Goal: Task Accomplishment & Management: Manage account settings

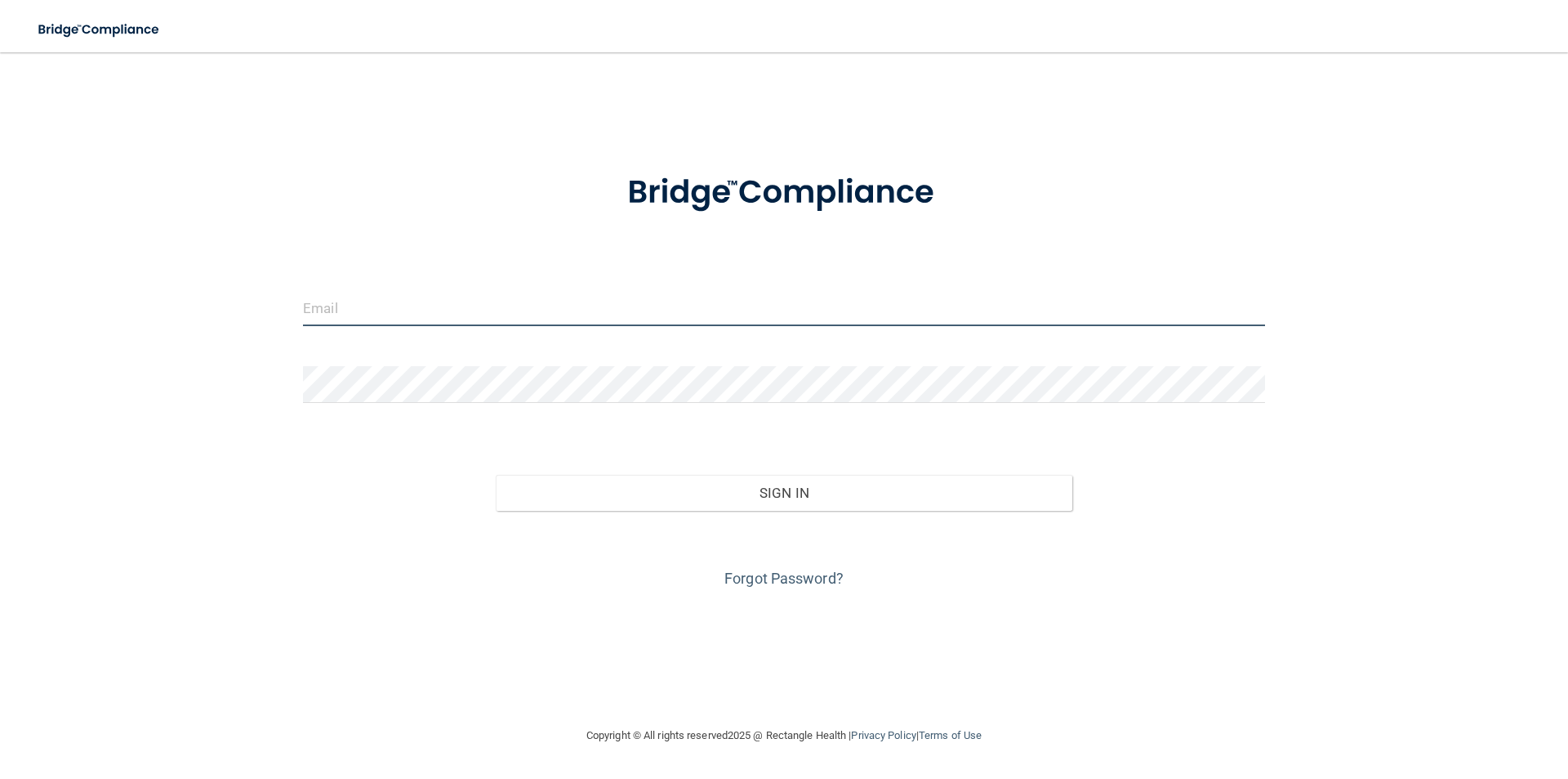
click at [390, 308] on input "email" at bounding box center [784, 308] width 962 height 37
type input "[EMAIL_ADDRESS][DOMAIN_NAME]"
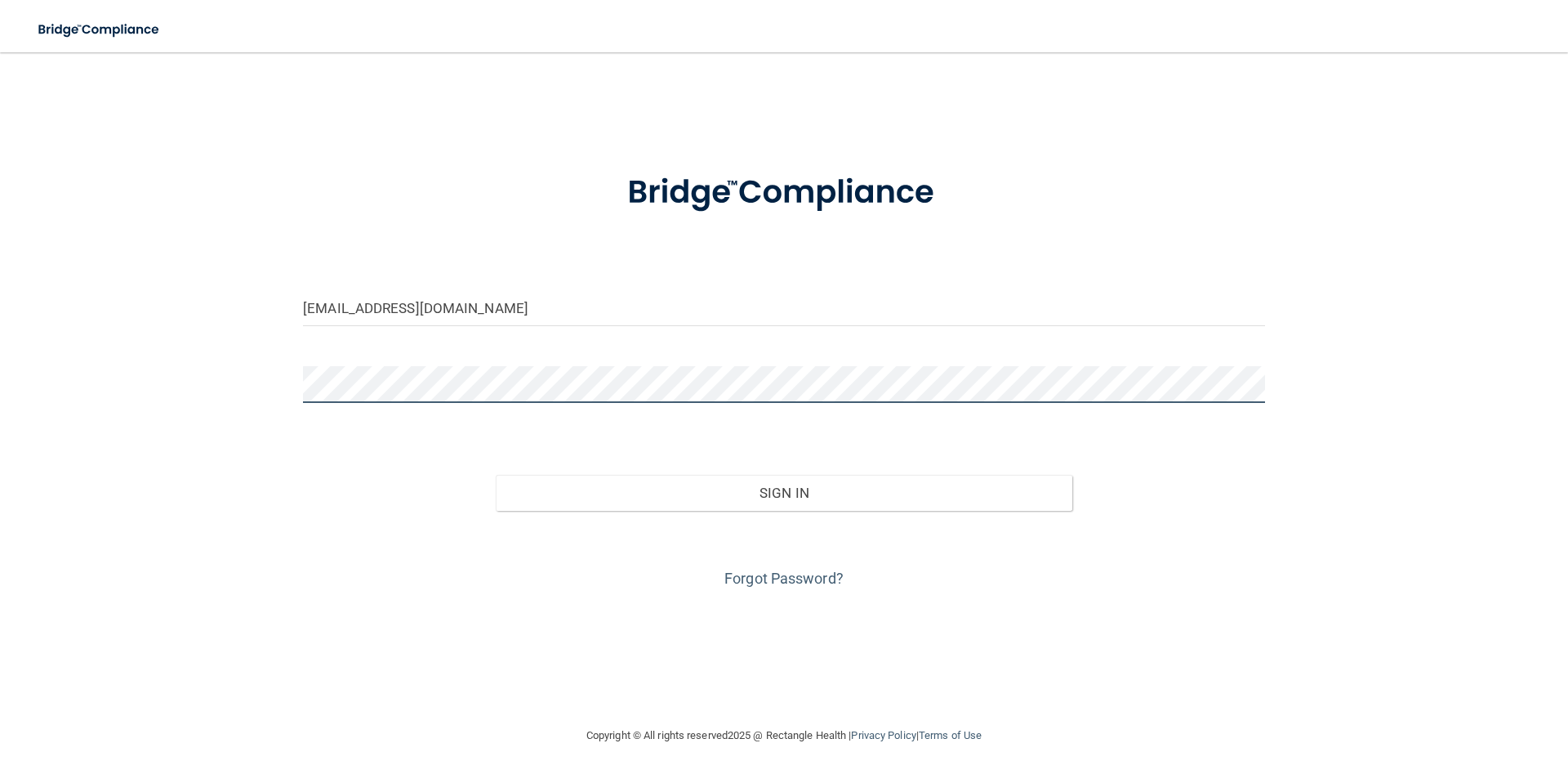
click at [496, 475] on button "Sign In" at bounding box center [784, 492] width 577 height 36
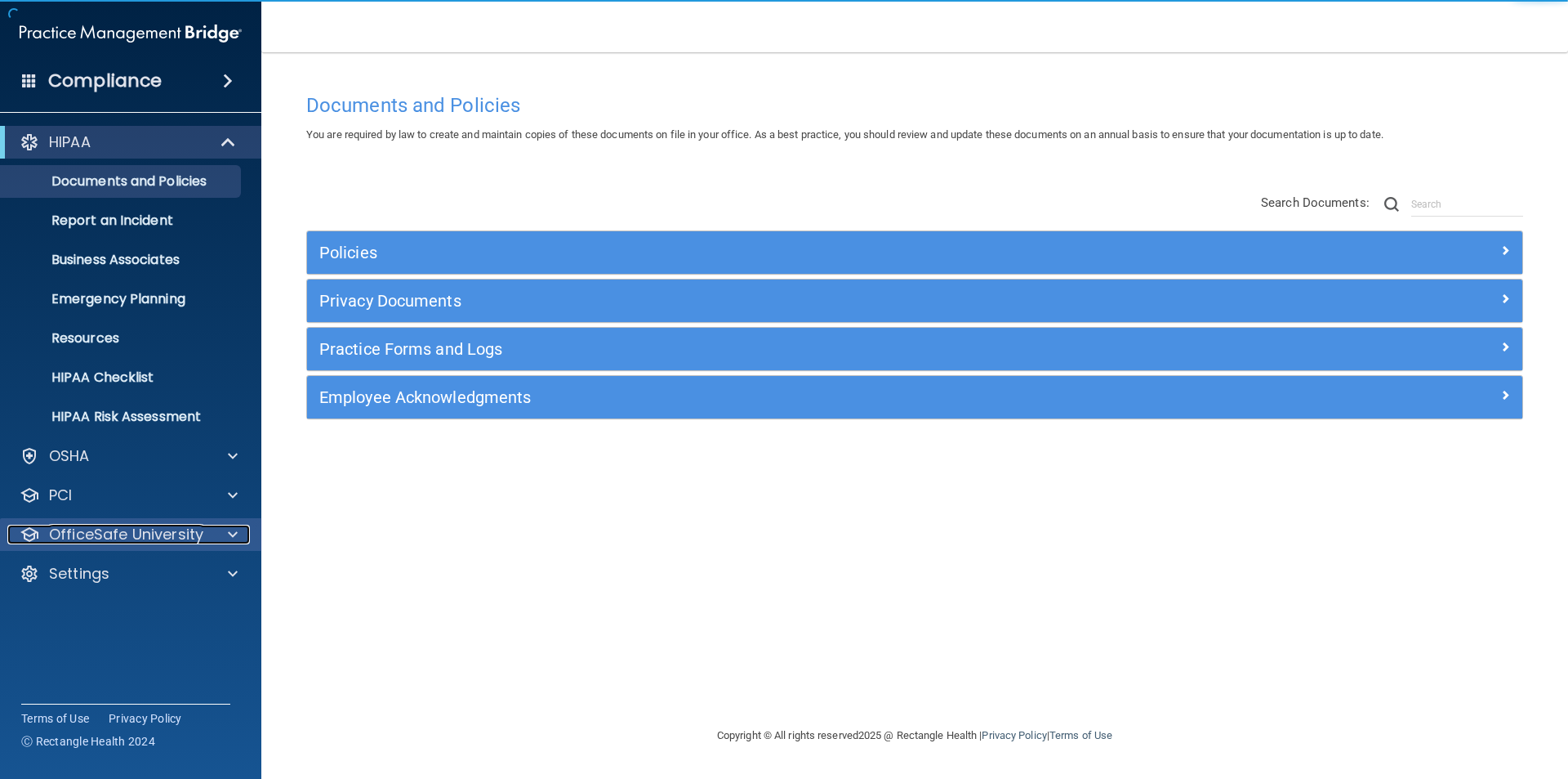
click at [226, 528] on div at bounding box center [230, 534] width 41 height 20
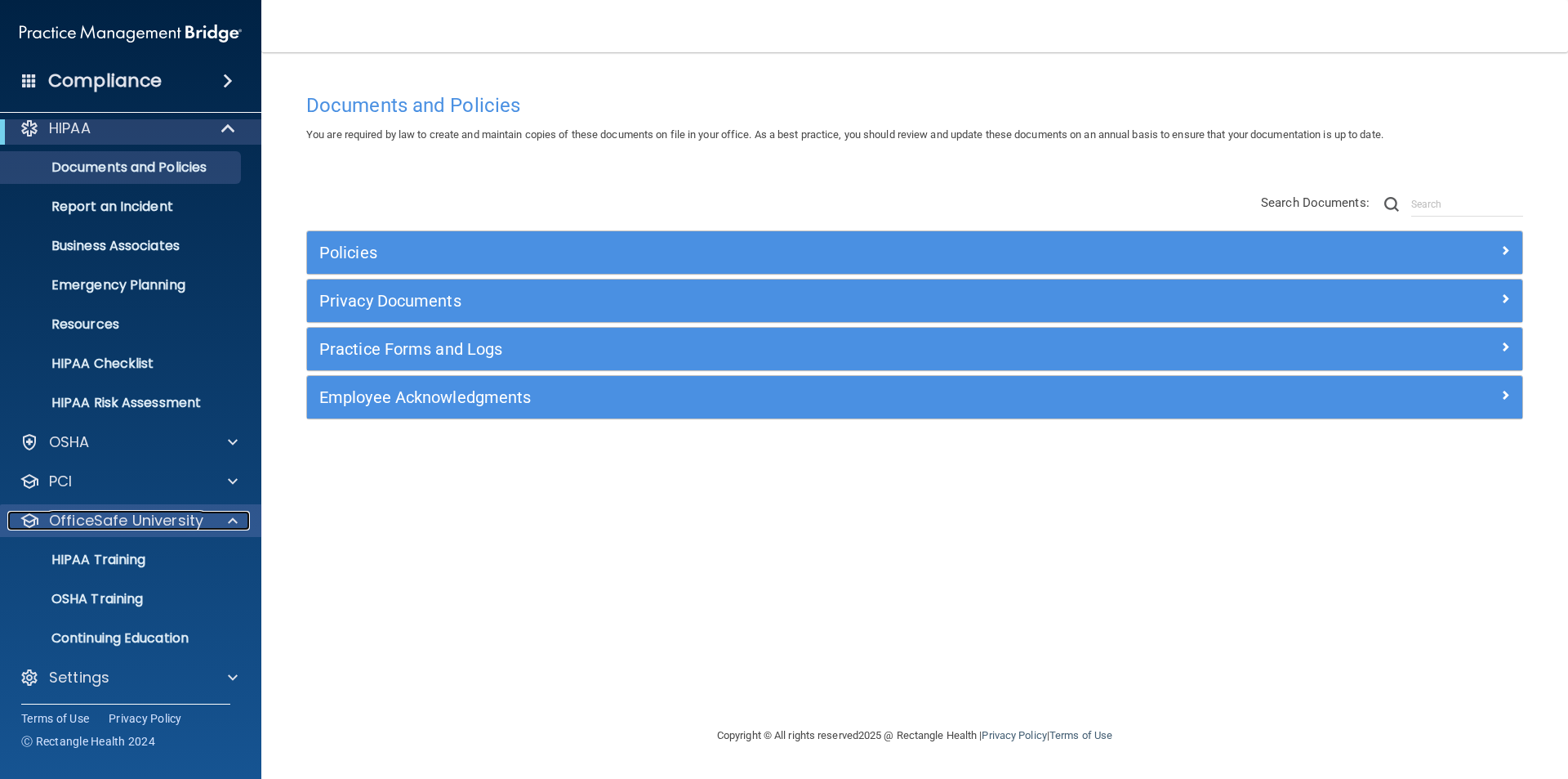
scroll to position [17, 0]
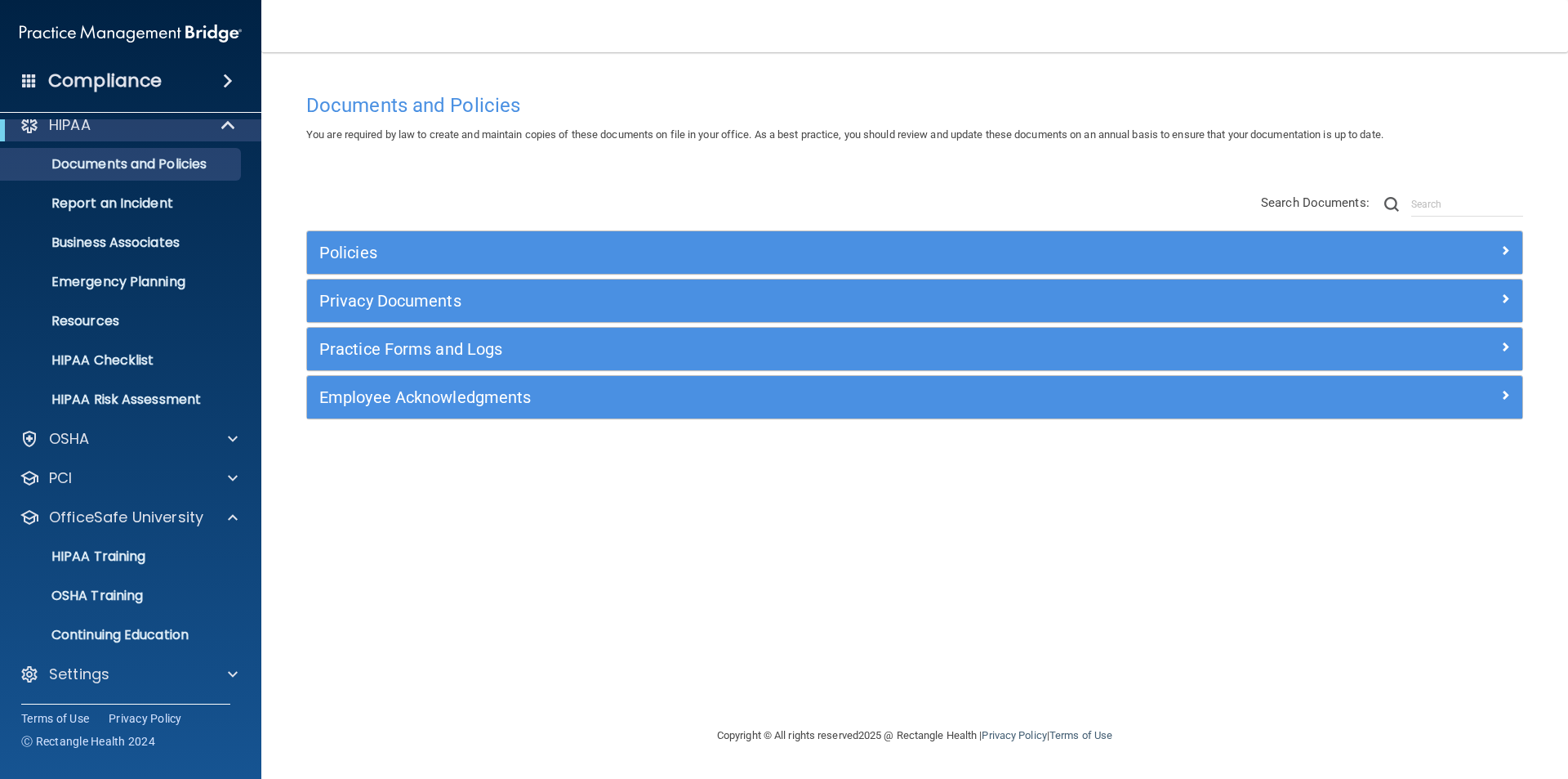
click at [231, 80] on span at bounding box center [228, 81] width 10 height 20
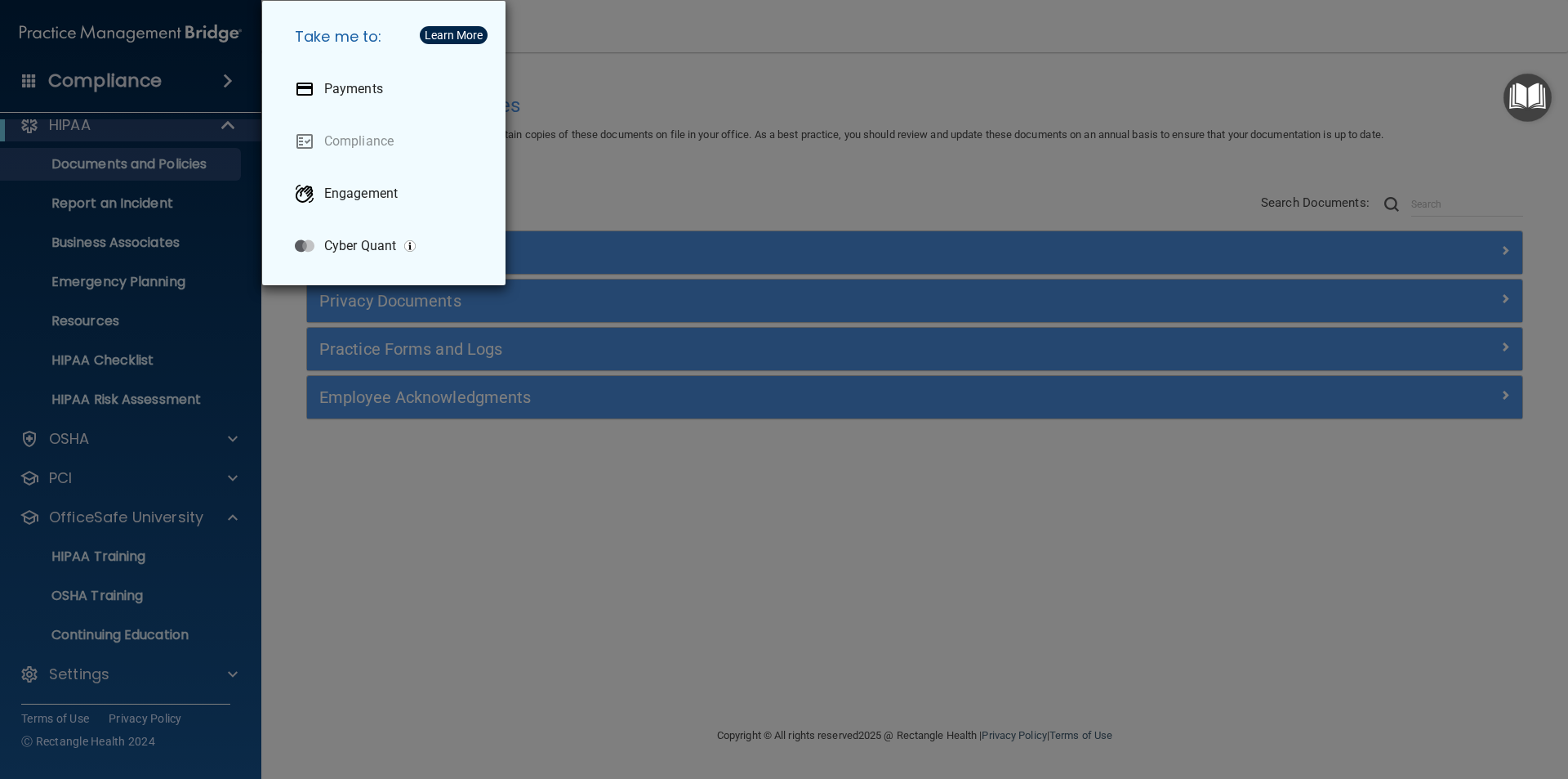
click at [211, 78] on div "Take me to: Payments Compliance Engagement Cyber Quant" at bounding box center [784, 389] width 1568 height 779
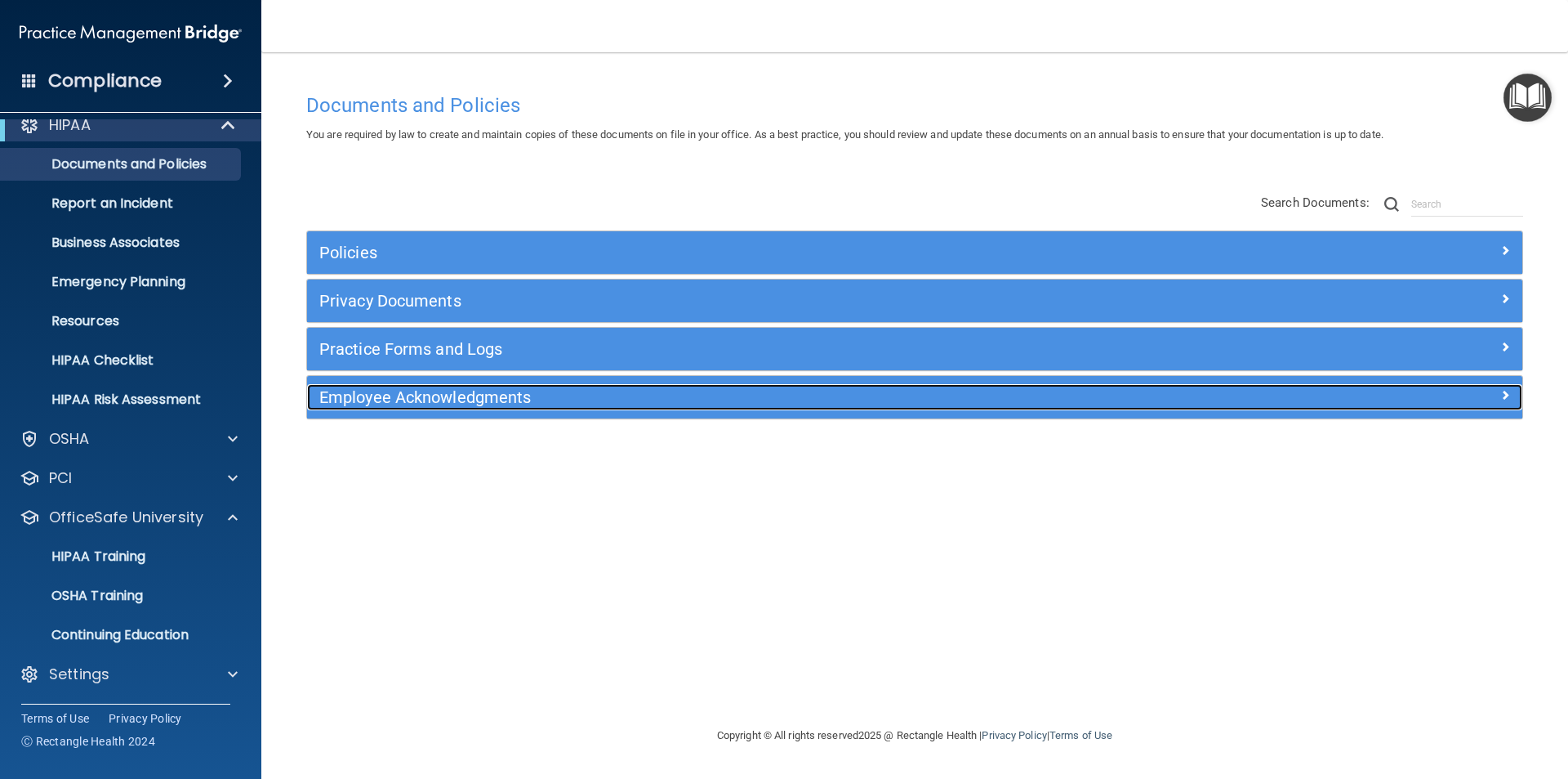
click at [450, 400] on h5 "Employee Acknowledgments" at bounding box center [763, 397] width 887 height 18
click at [1497, 387] on div at bounding box center [1371, 394] width 303 height 20
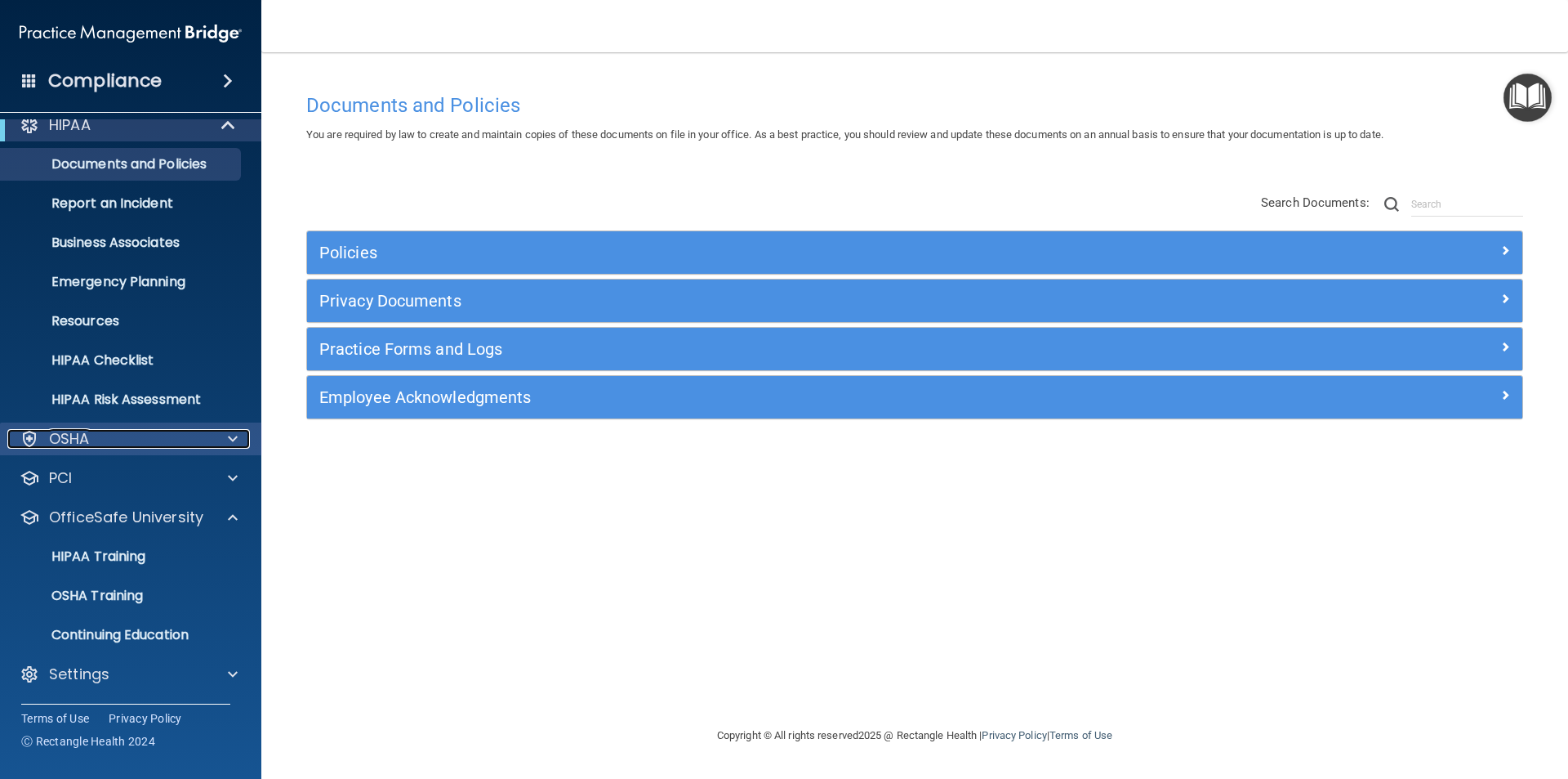
click at [231, 431] on span at bounding box center [233, 439] width 10 height 20
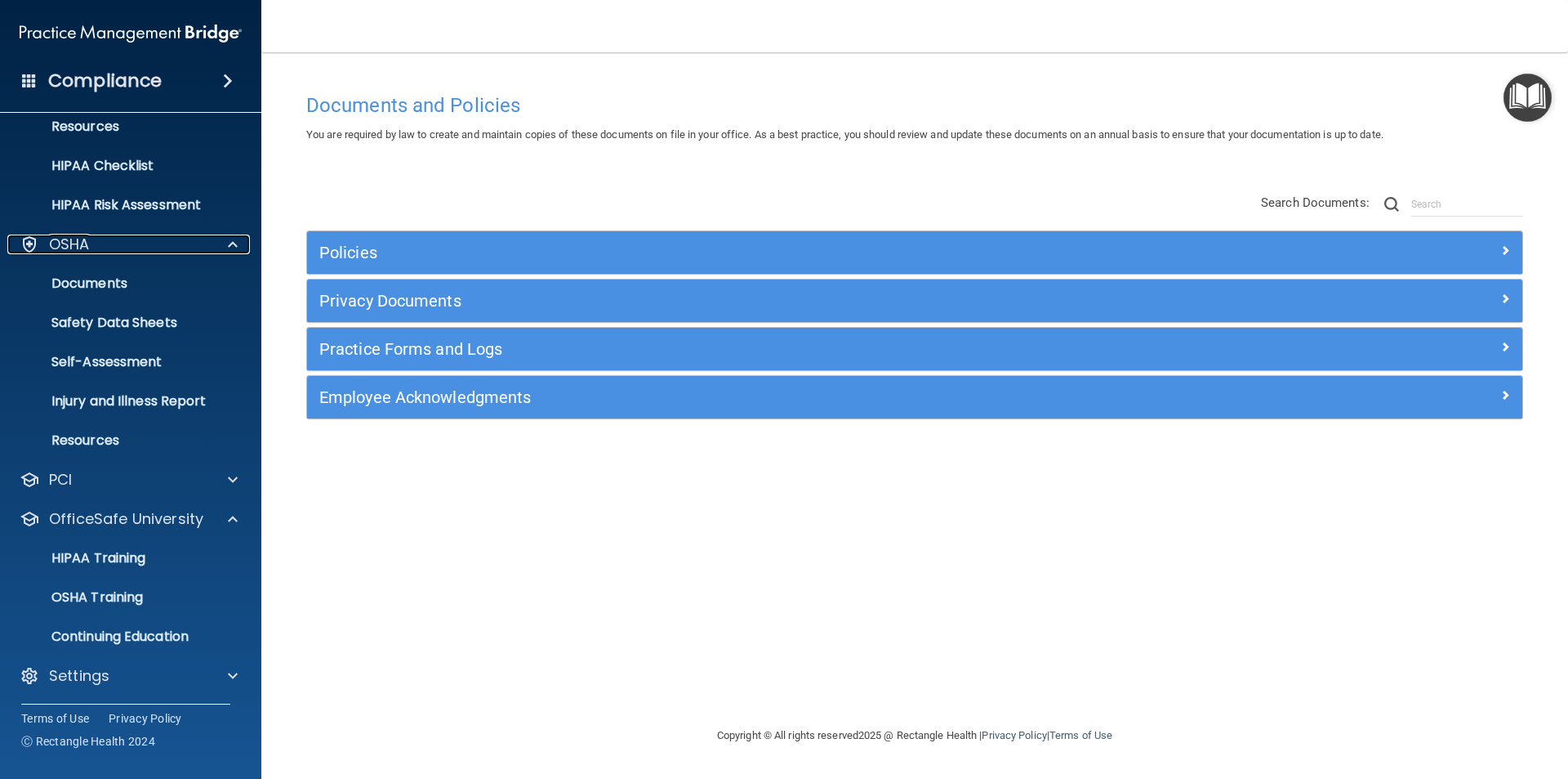
scroll to position [213, 0]
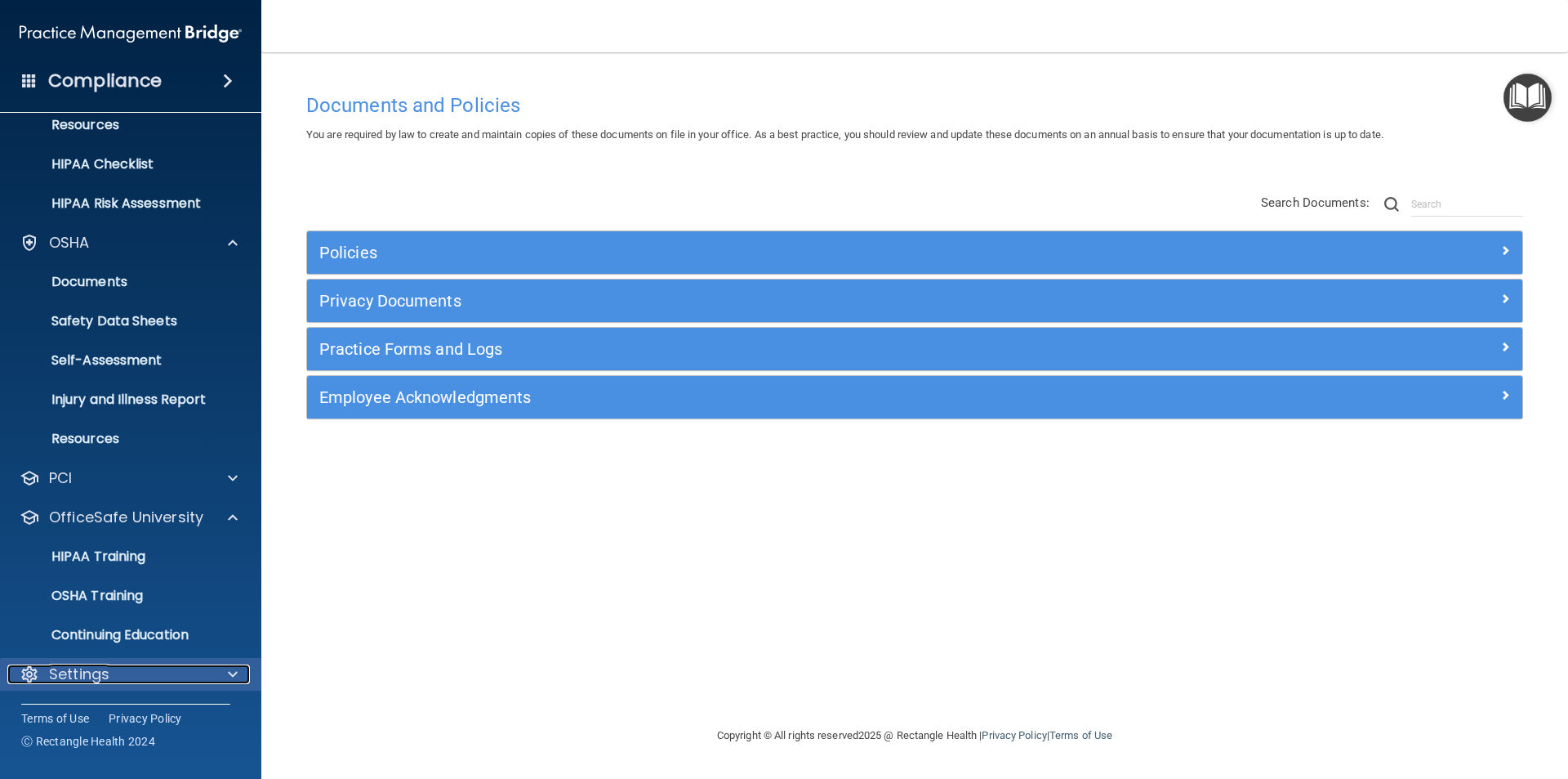
click at [227, 676] on div at bounding box center [230, 674] width 41 height 20
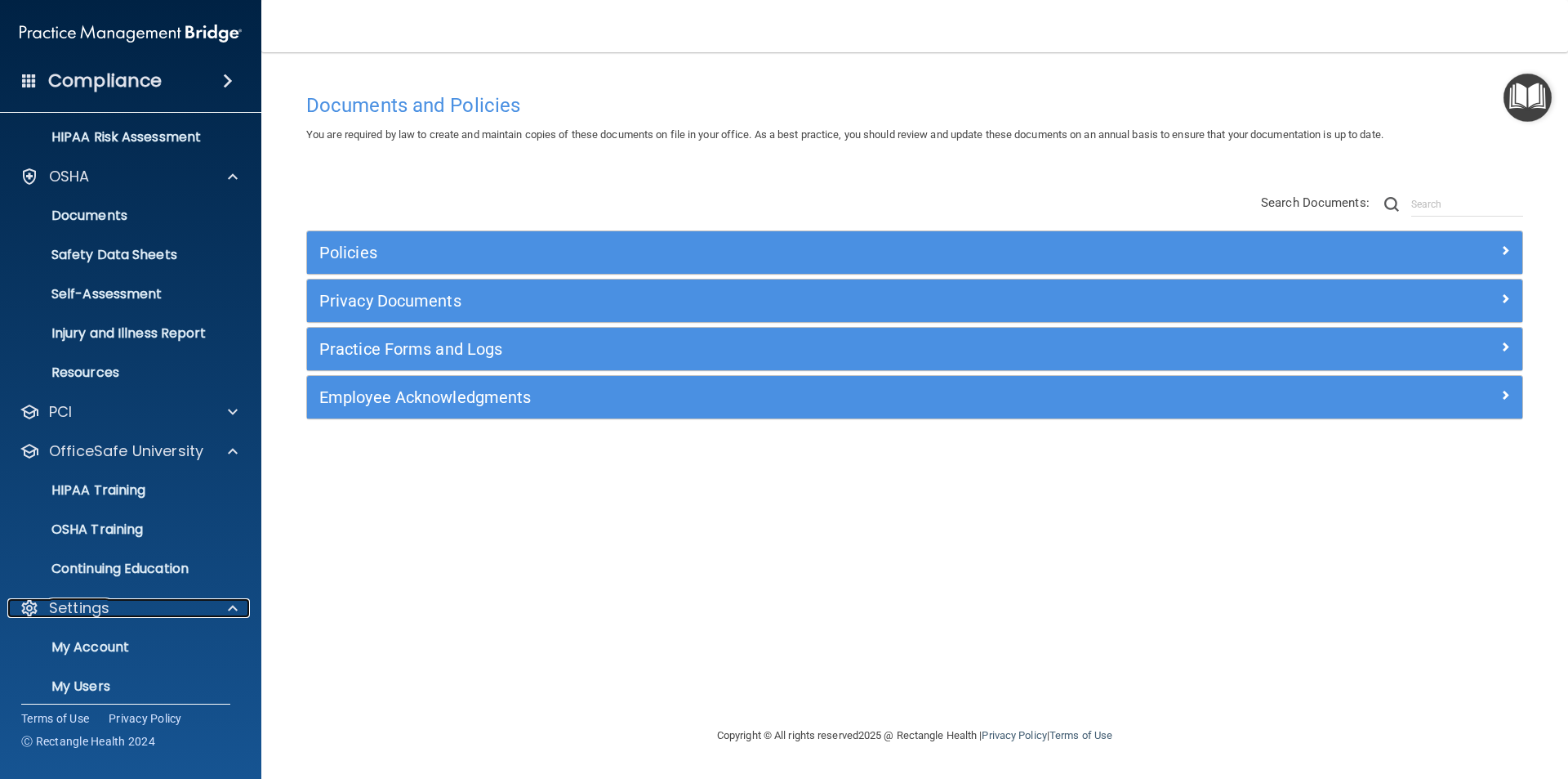
scroll to position [370, 0]
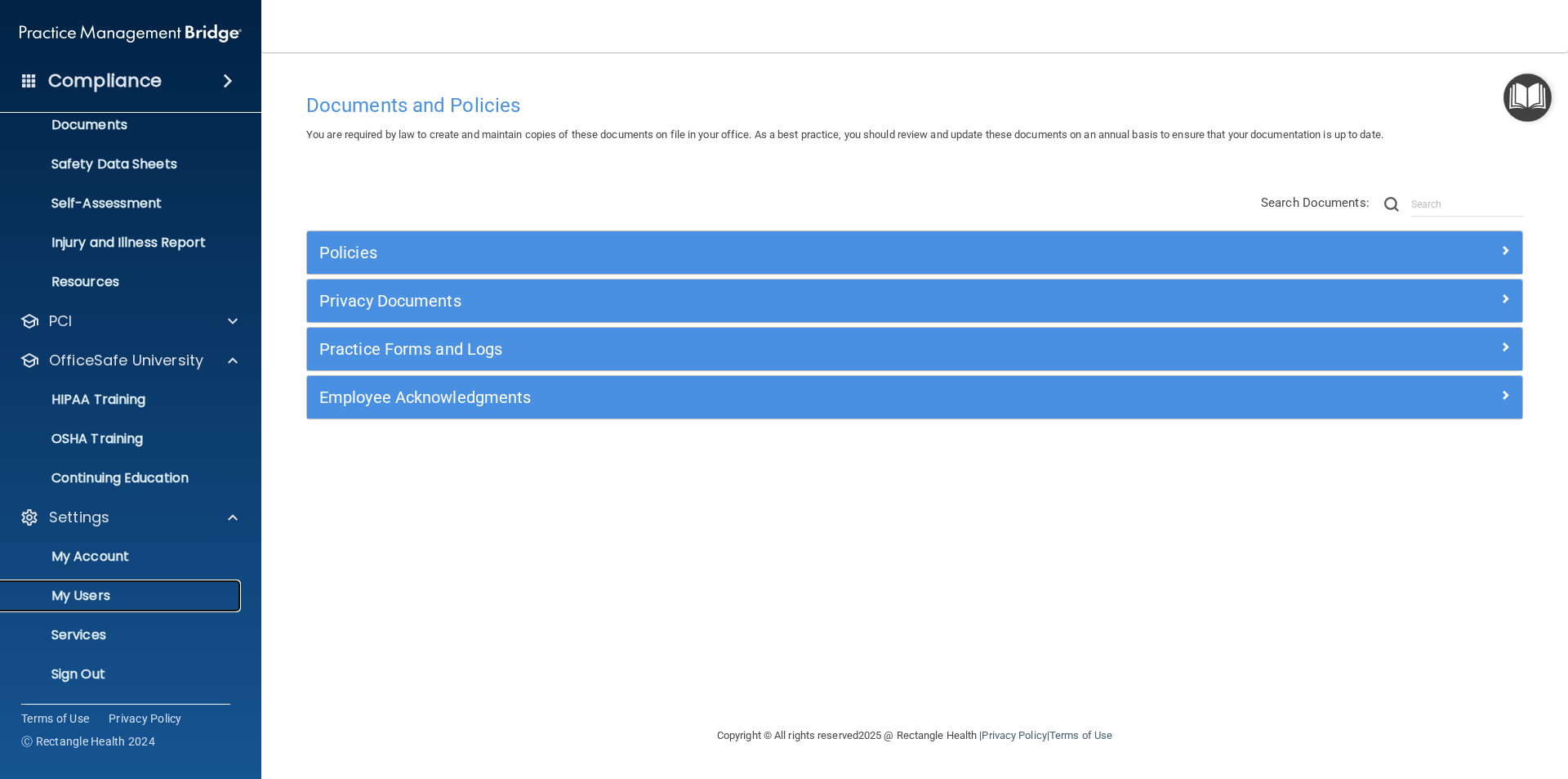
click at [153, 590] on p "My Users" at bounding box center [122, 596] width 223 height 17
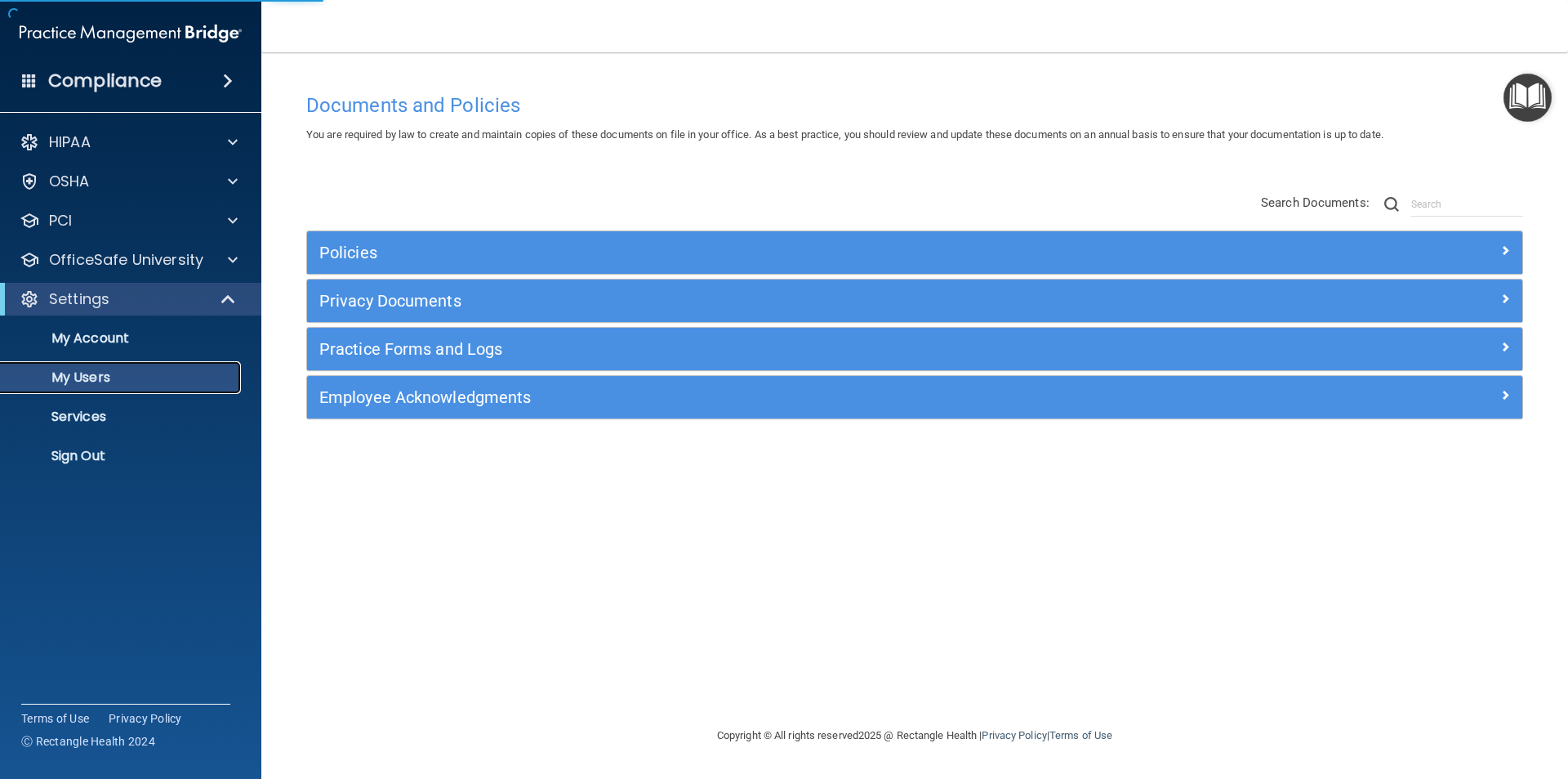
select select "20"
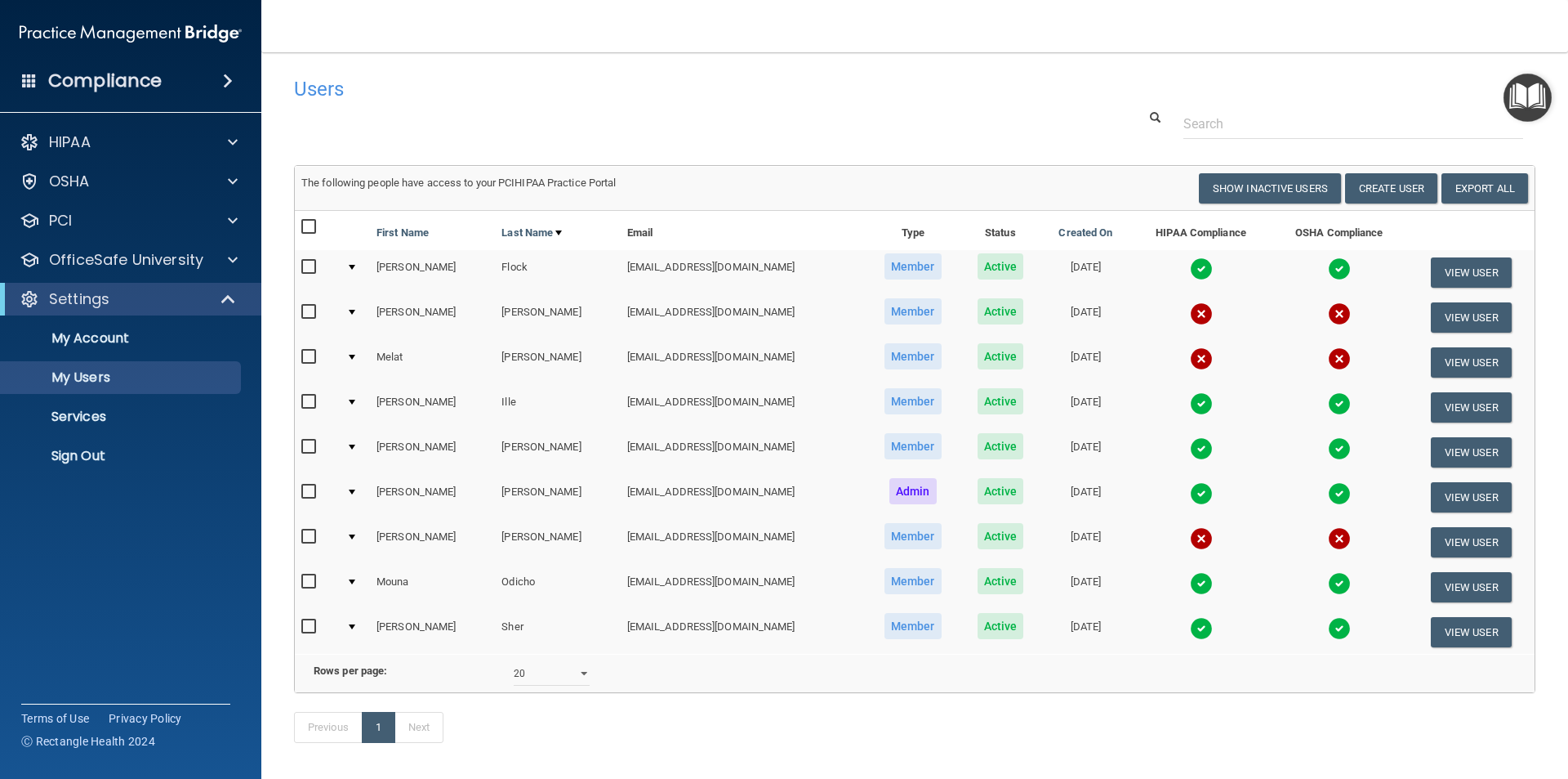
click at [305, 358] on input "checkbox" at bounding box center [310, 358] width 19 height 13
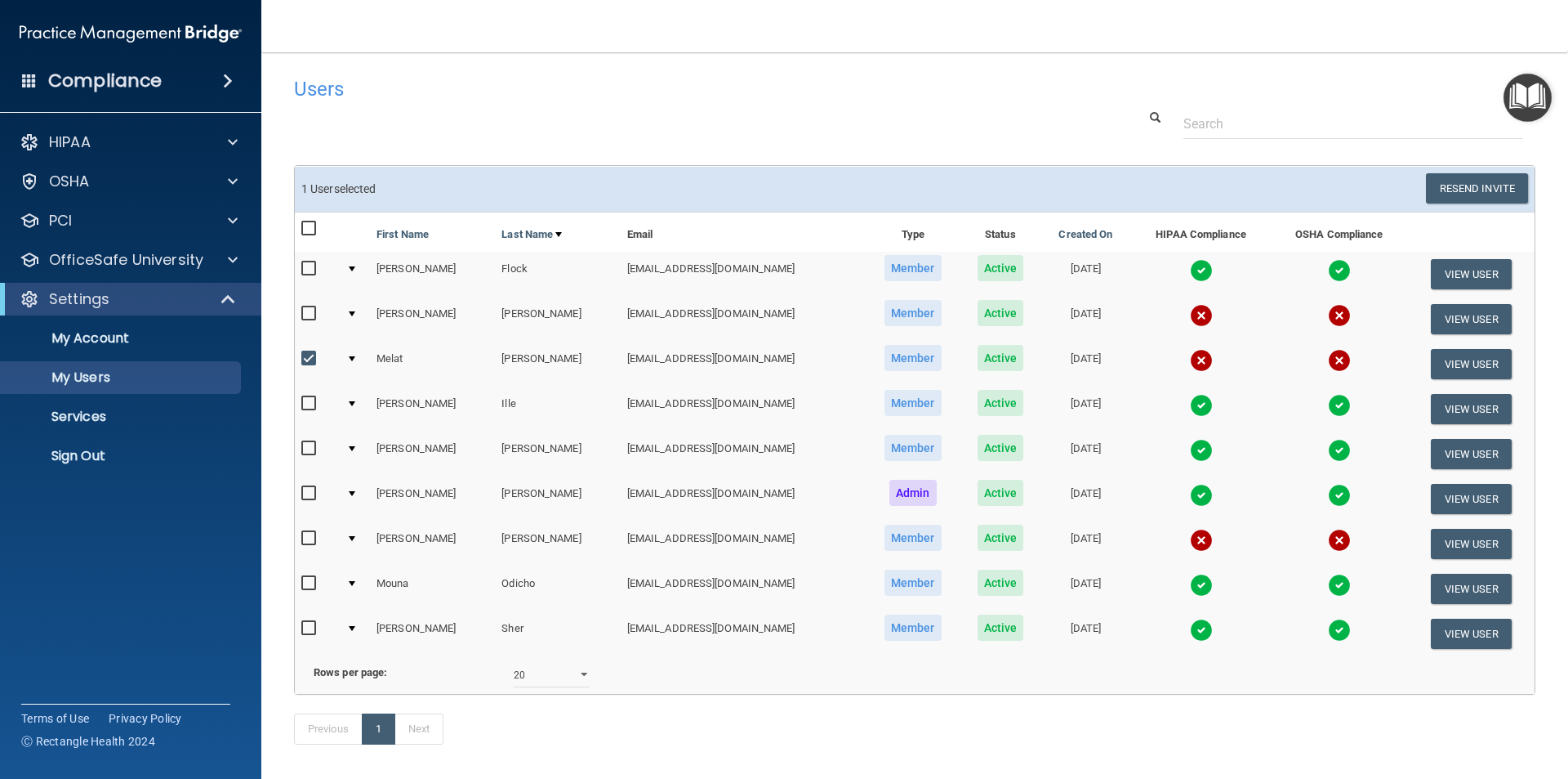
click at [309, 357] on input "checkbox" at bounding box center [310, 359] width 19 height 13
checkbox input "false"
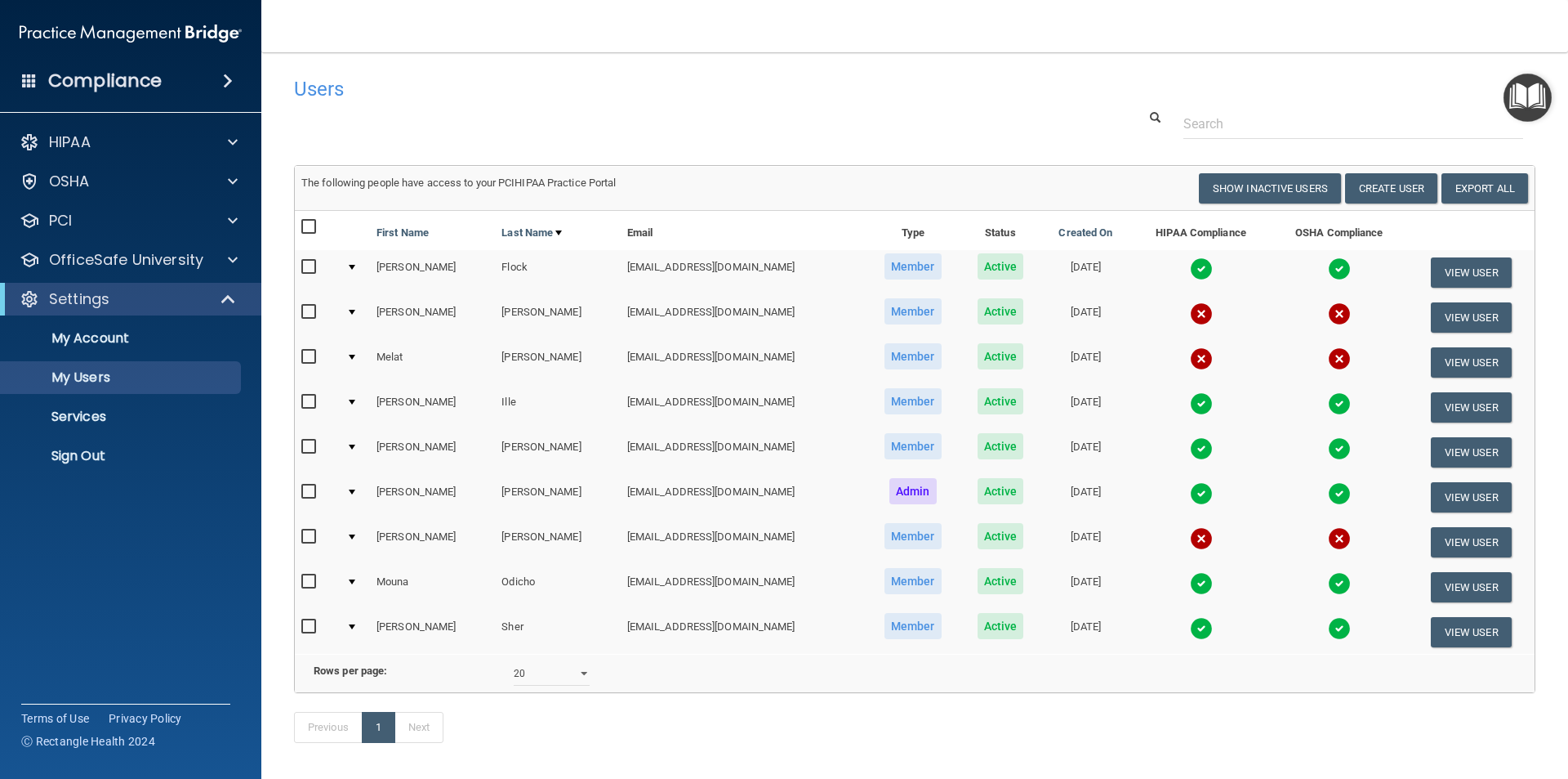
click at [308, 309] on input "checkbox" at bounding box center [310, 312] width 19 height 13
checkbox input "true"
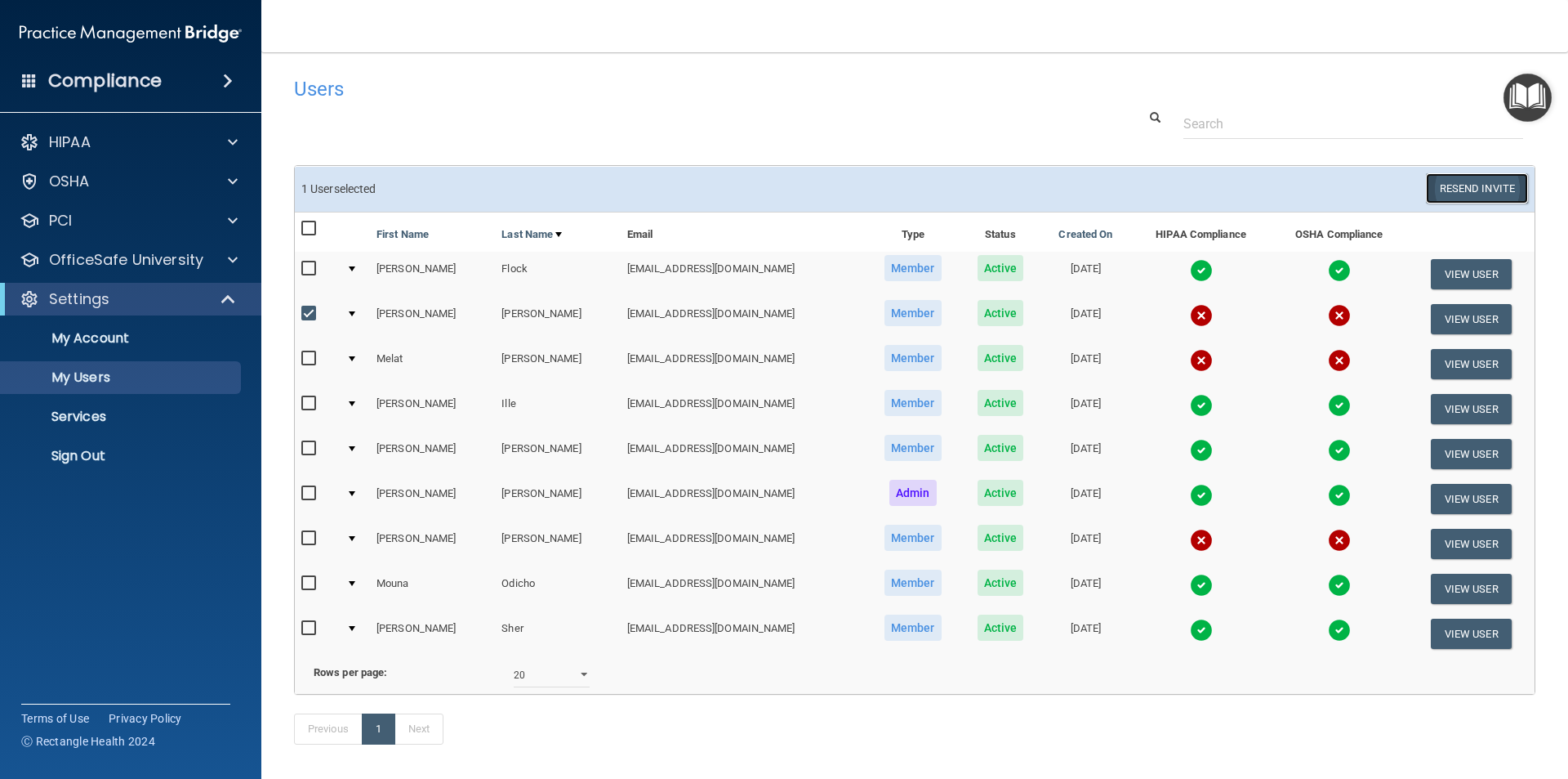
click at [1468, 190] on button "Resend Invite" at bounding box center [1477, 188] width 102 height 30
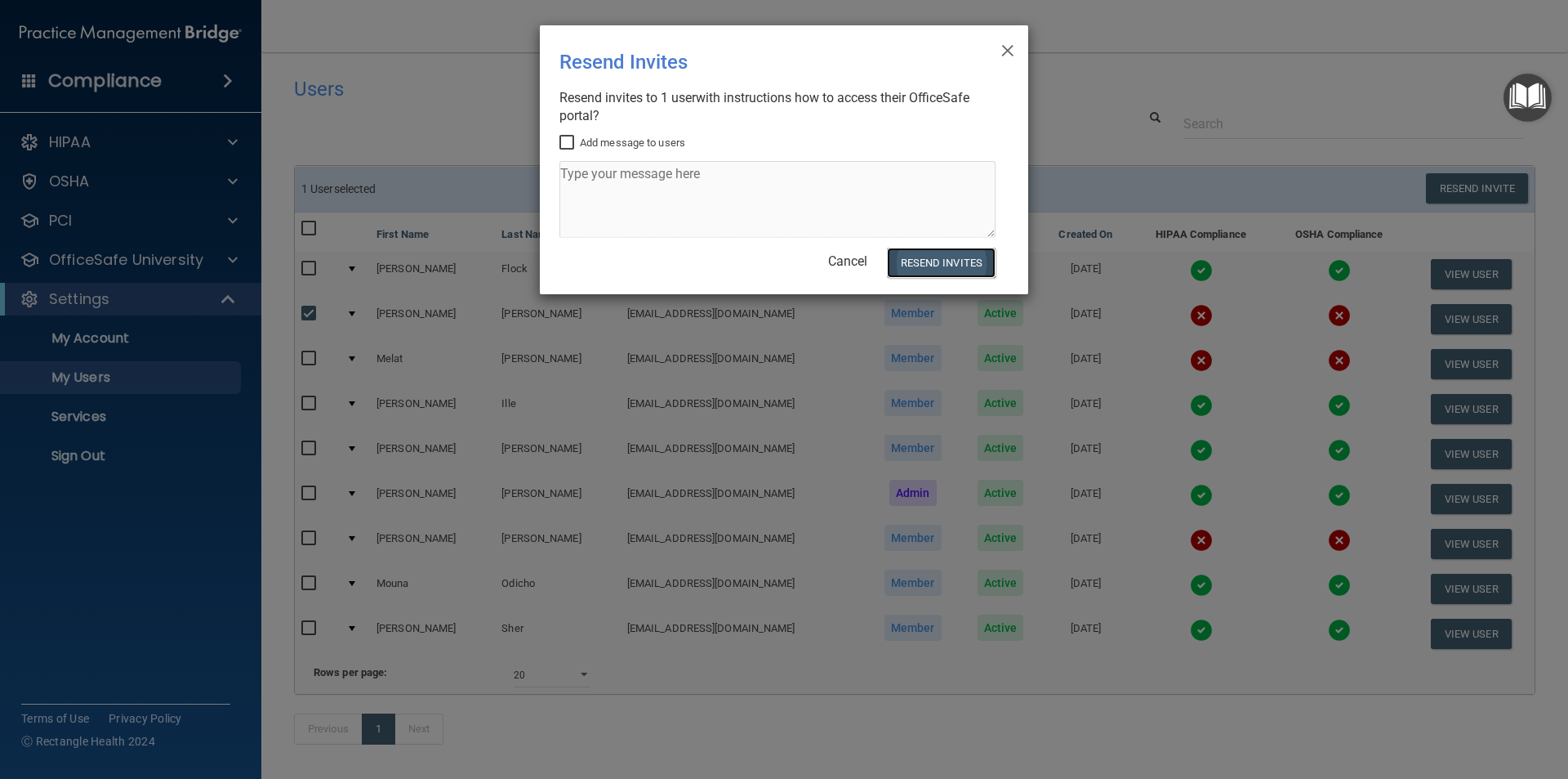
click at [946, 262] on button "Resend Invites" at bounding box center [941, 262] width 109 height 30
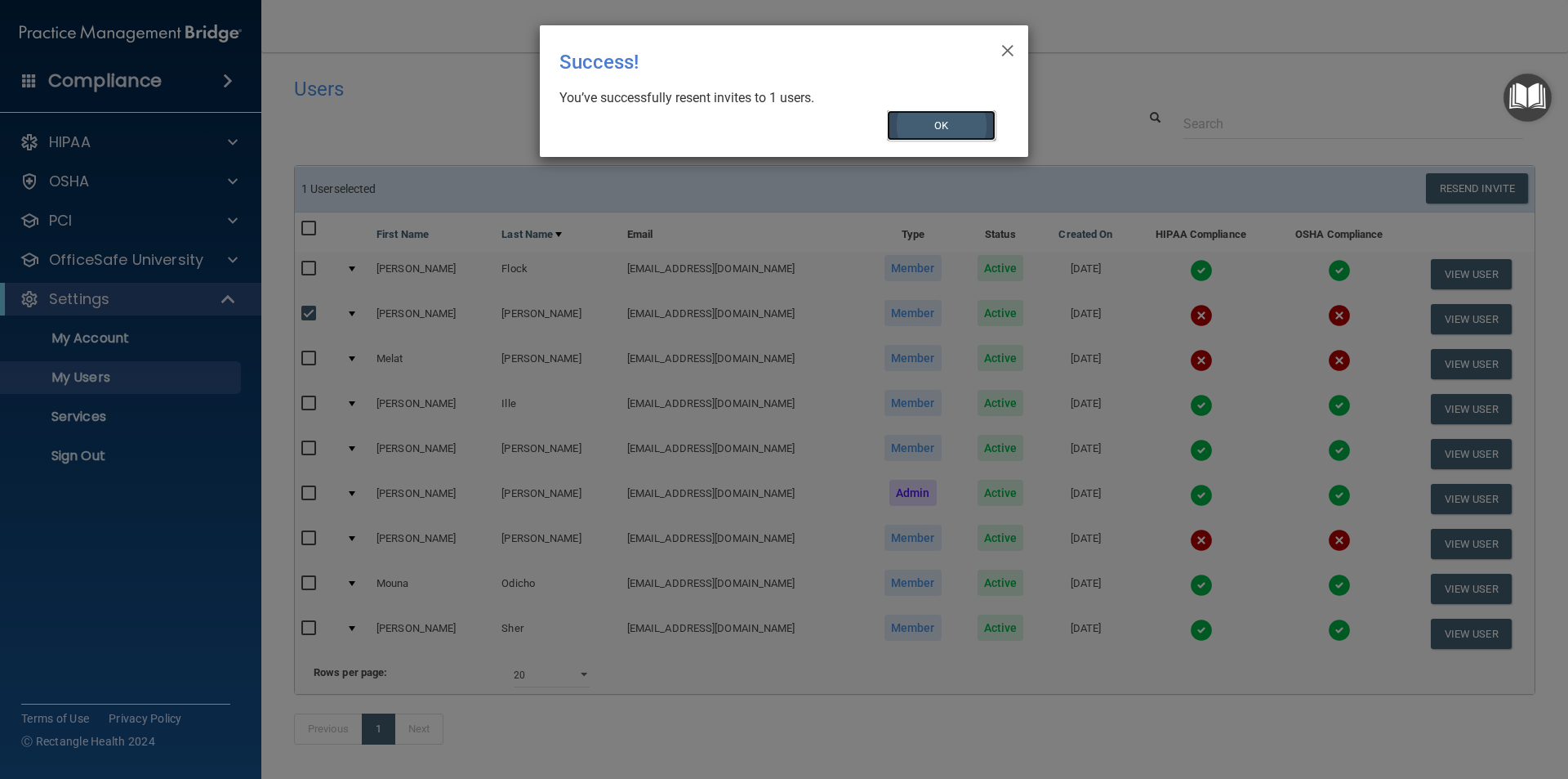
click at [941, 119] on button "OK" at bounding box center [942, 125] width 109 height 30
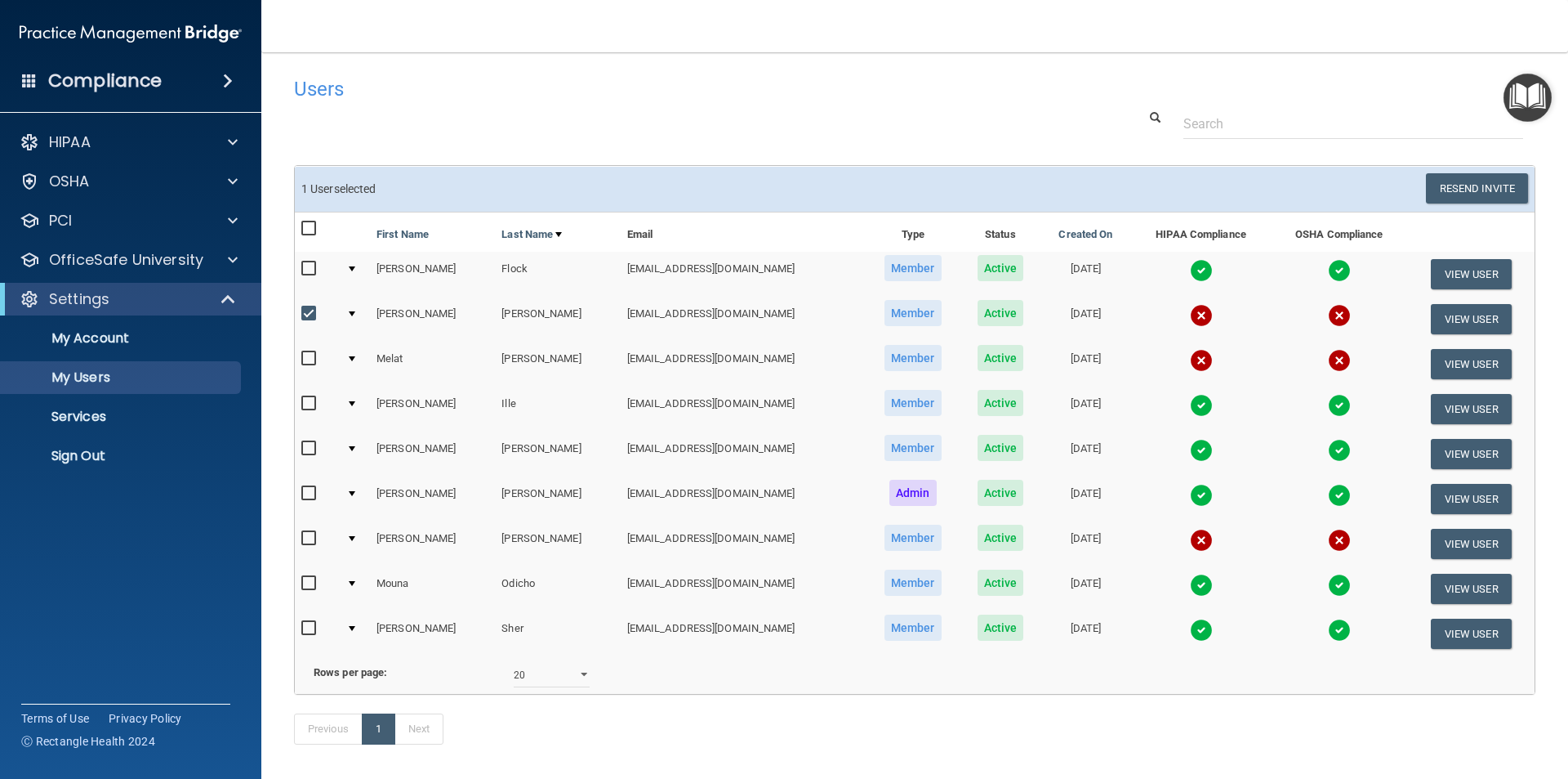
click at [308, 536] on input "checkbox" at bounding box center [310, 538] width 19 height 13
checkbox input "true"
click at [311, 310] on input "checkbox" at bounding box center [310, 314] width 19 height 13
checkbox input "false"
click at [1454, 186] on button "Resend Invite" at bounding box center [1477, 188] width 102 height 30
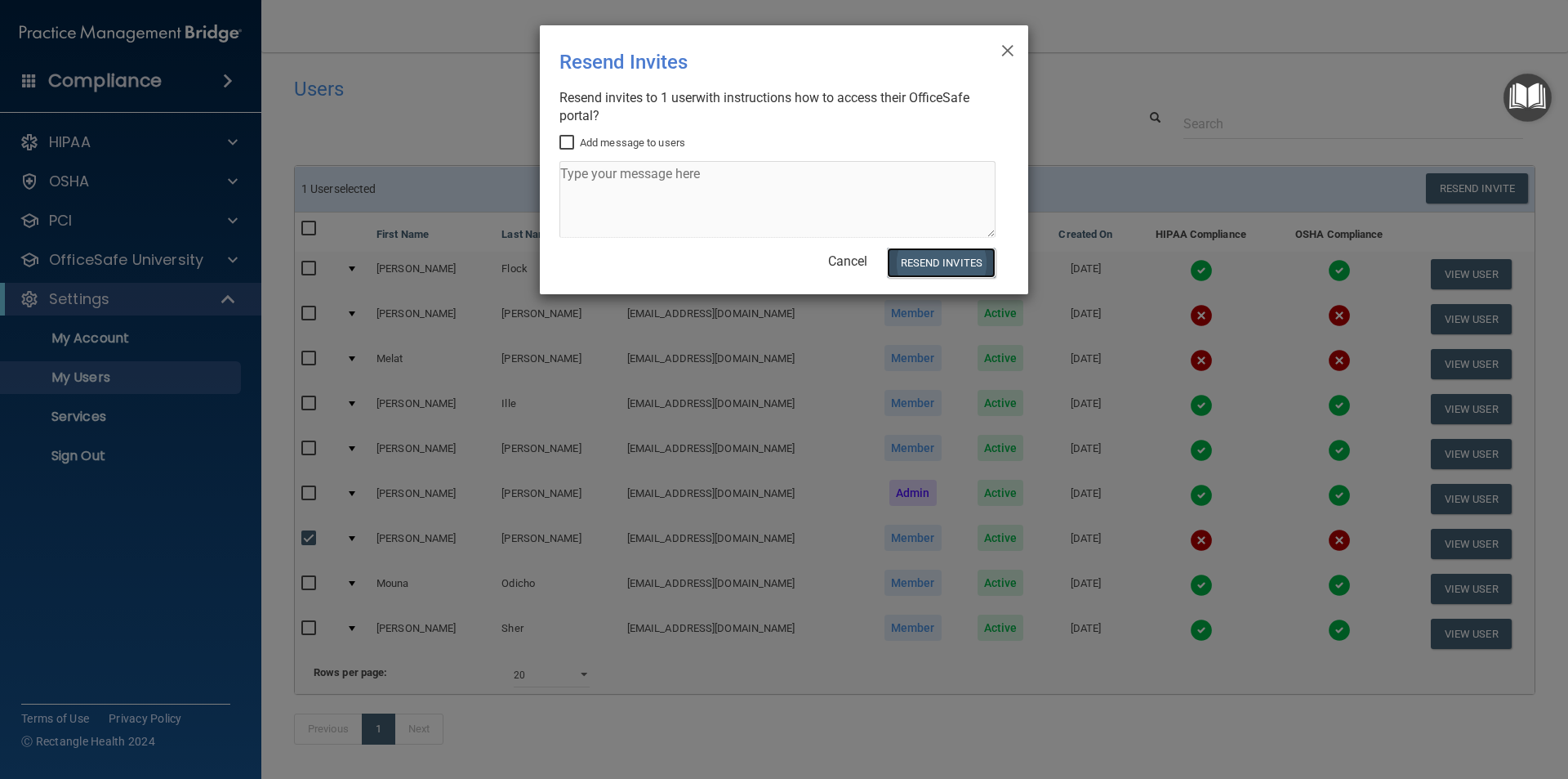
click at [954, 261] on button "Resend Invites" at bounding box center [941, 262] width 109 height 30
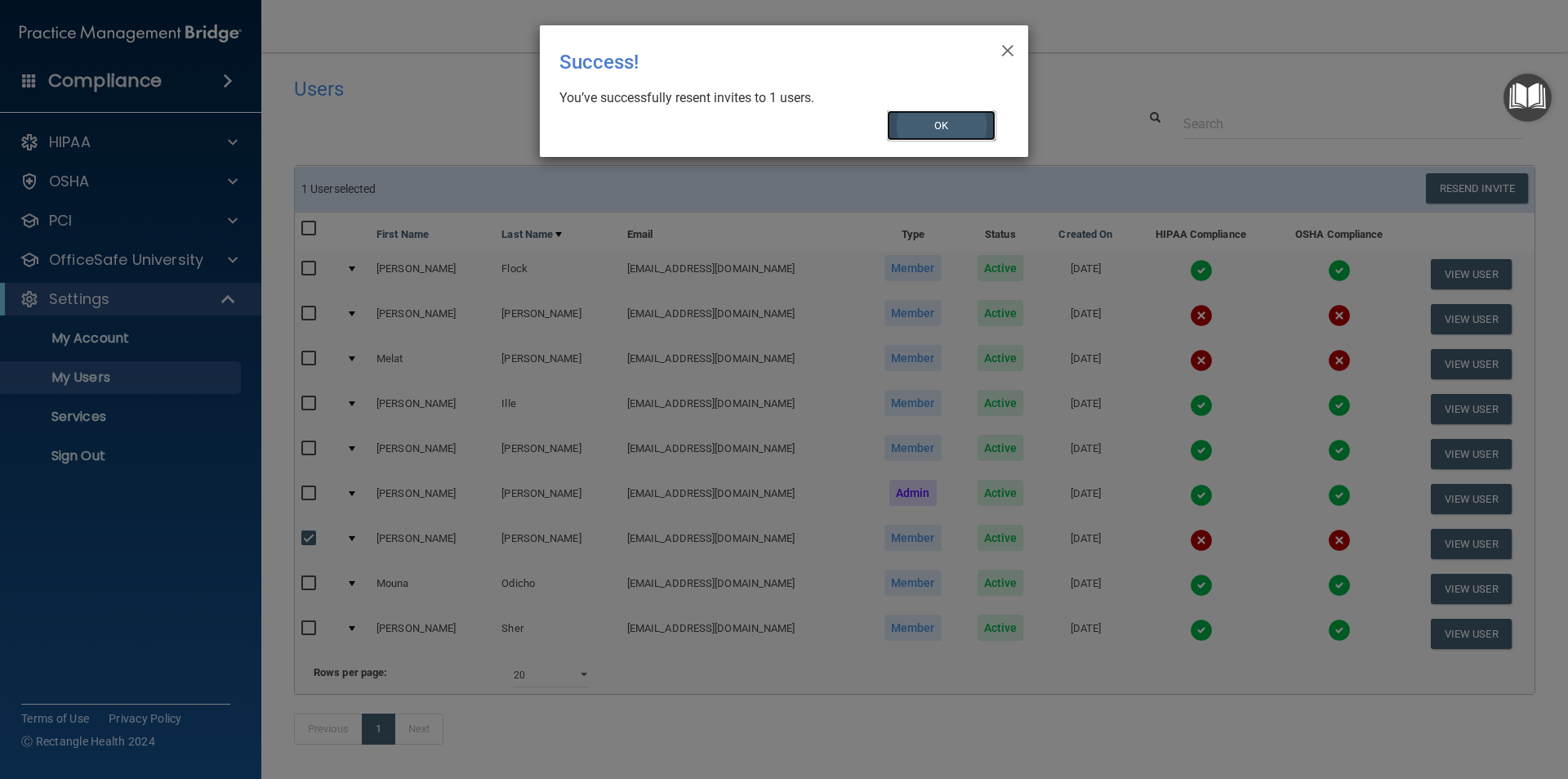
click at [957, 120] on button "OK" at bounding box center [942, 125] width 109 height 30
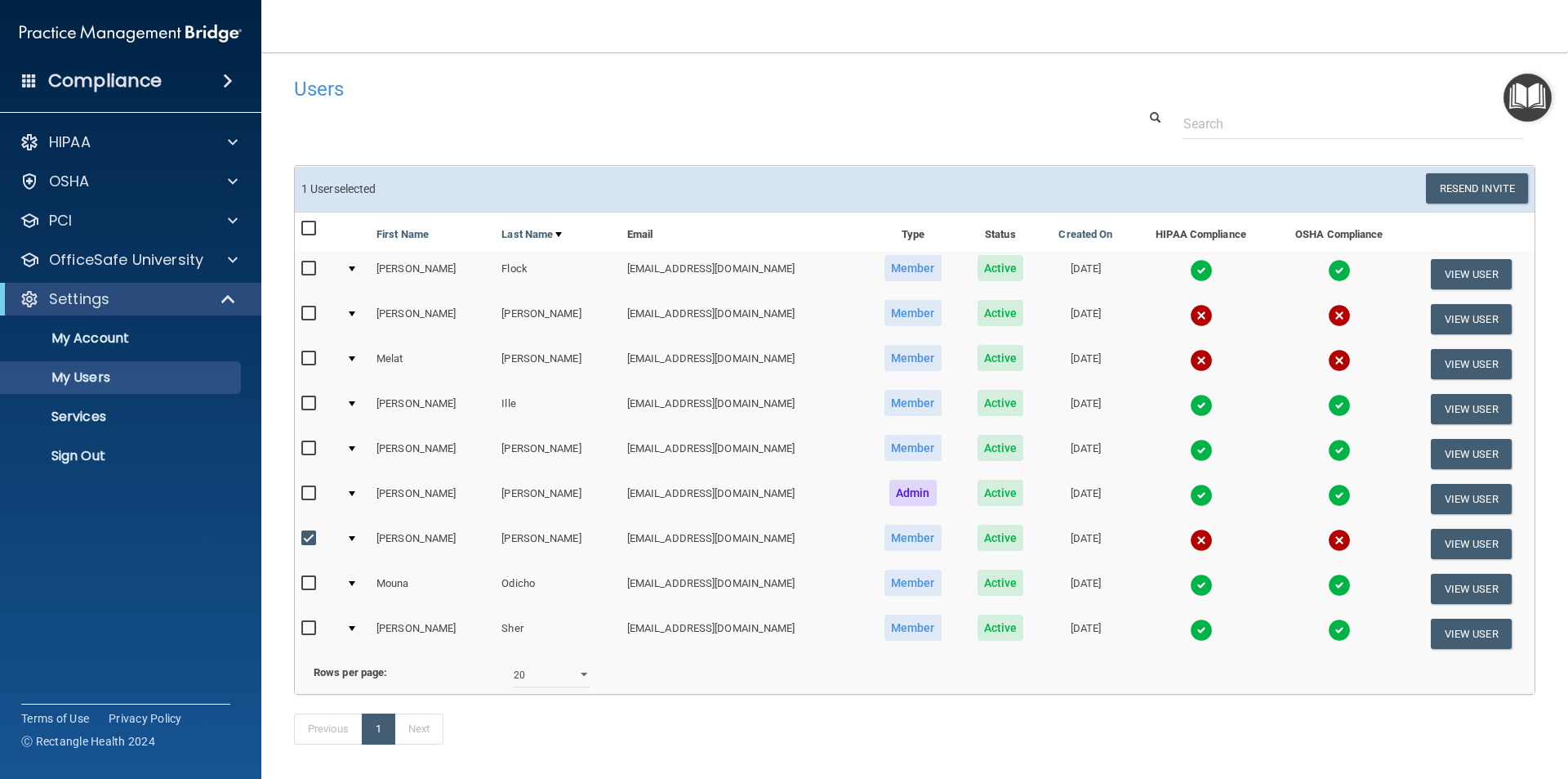
click at [309, 540] on input "checkbox" at bounding box center [310, 538] width 19 height 13
checkbox input "false"
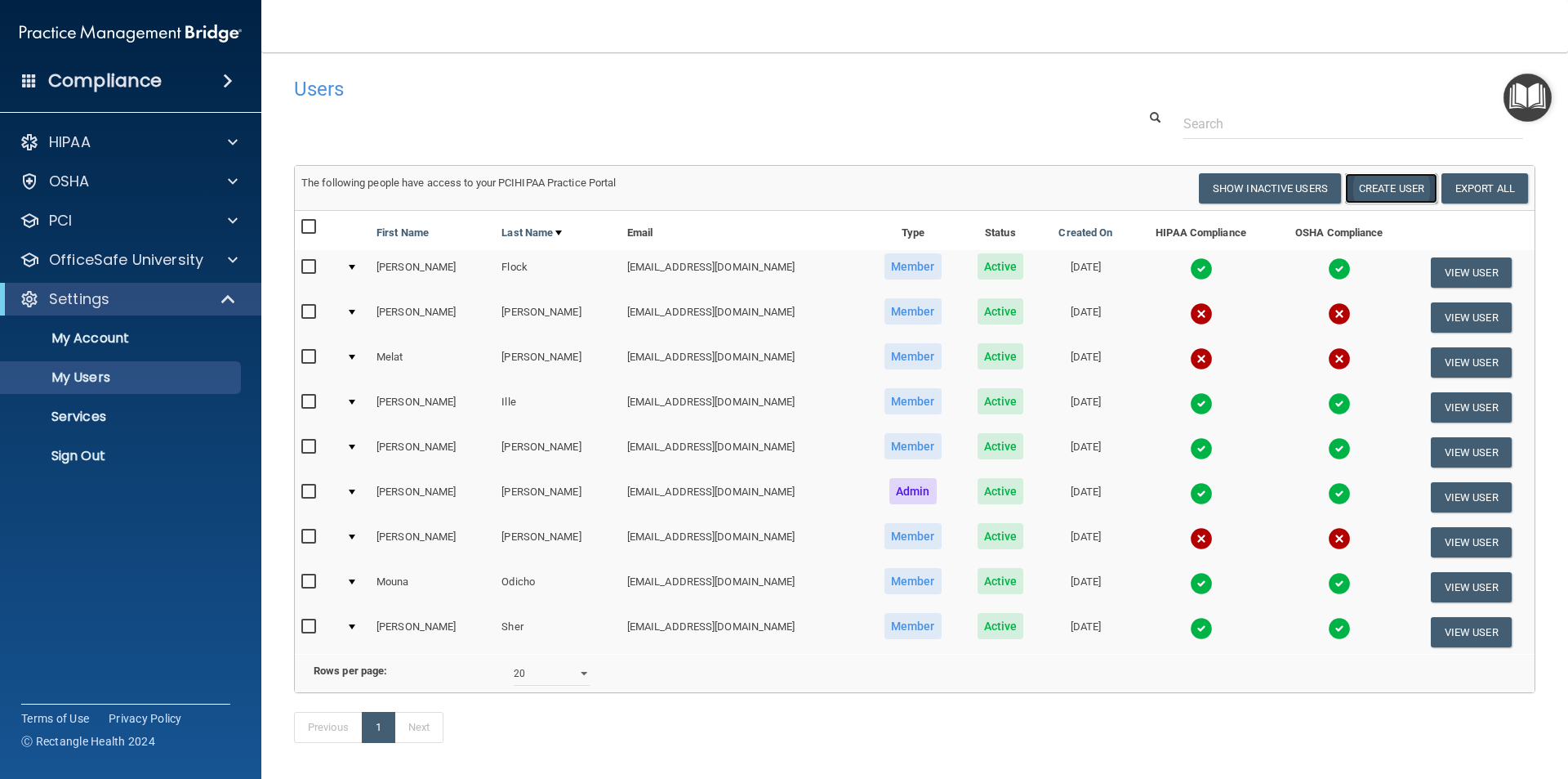
click at [1385, 191] on button "Create User" at bounding box center [1391, 188] width 92 height 30
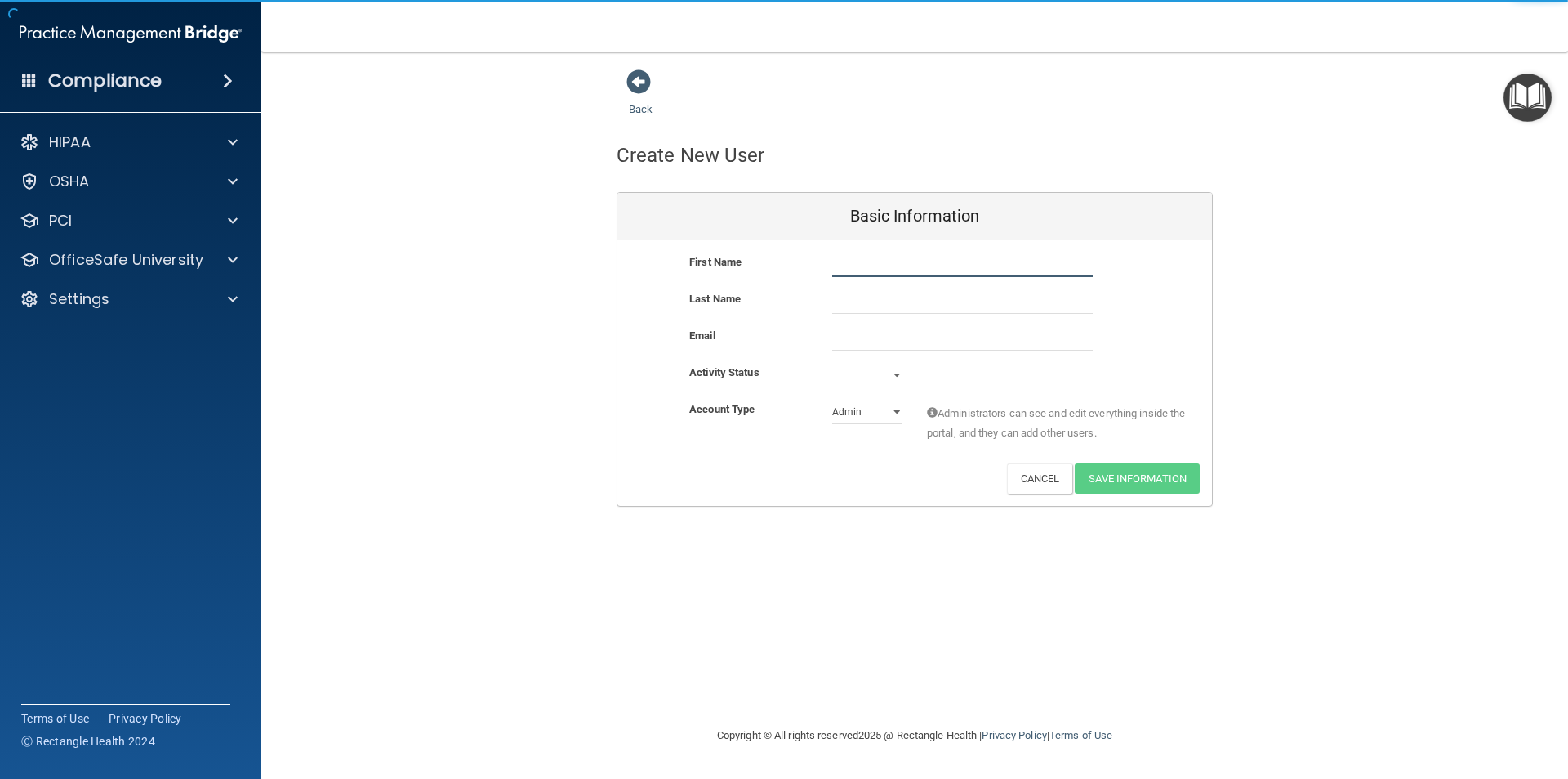
click at [865, 262] on input "text" at bounding box center [963, 265] width 260 height 25
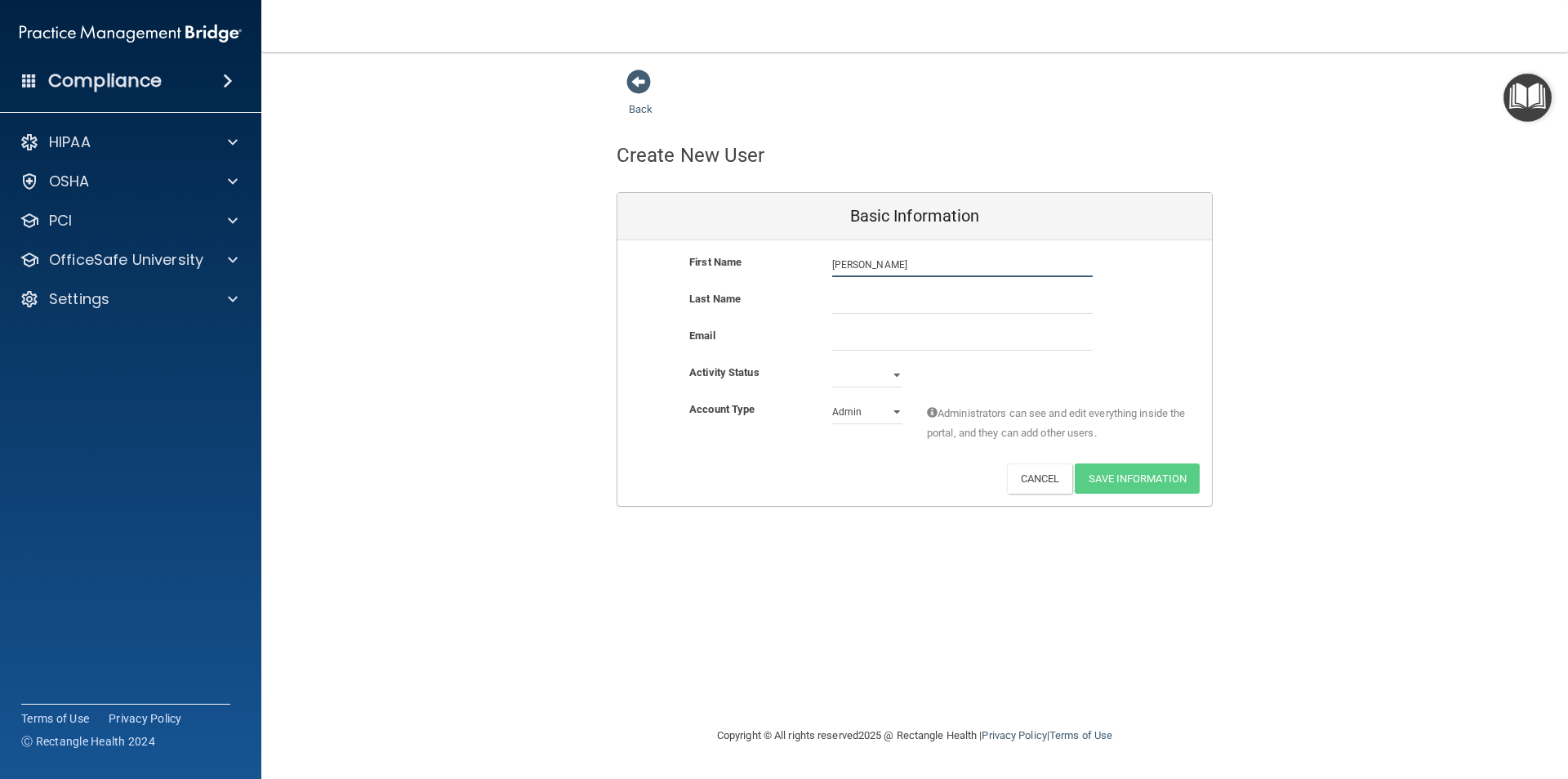
type input "[PERSON_NAME]"
click at [847, 336] on input "email" at bounding box center [963, 338] width 260 height 25
type input "[EMAIL_ADDRESS][DOMAIN_NAME]"
click at [887, 382] on select "Active Inactive" at bounding box center [867, 375] width 70 height 25
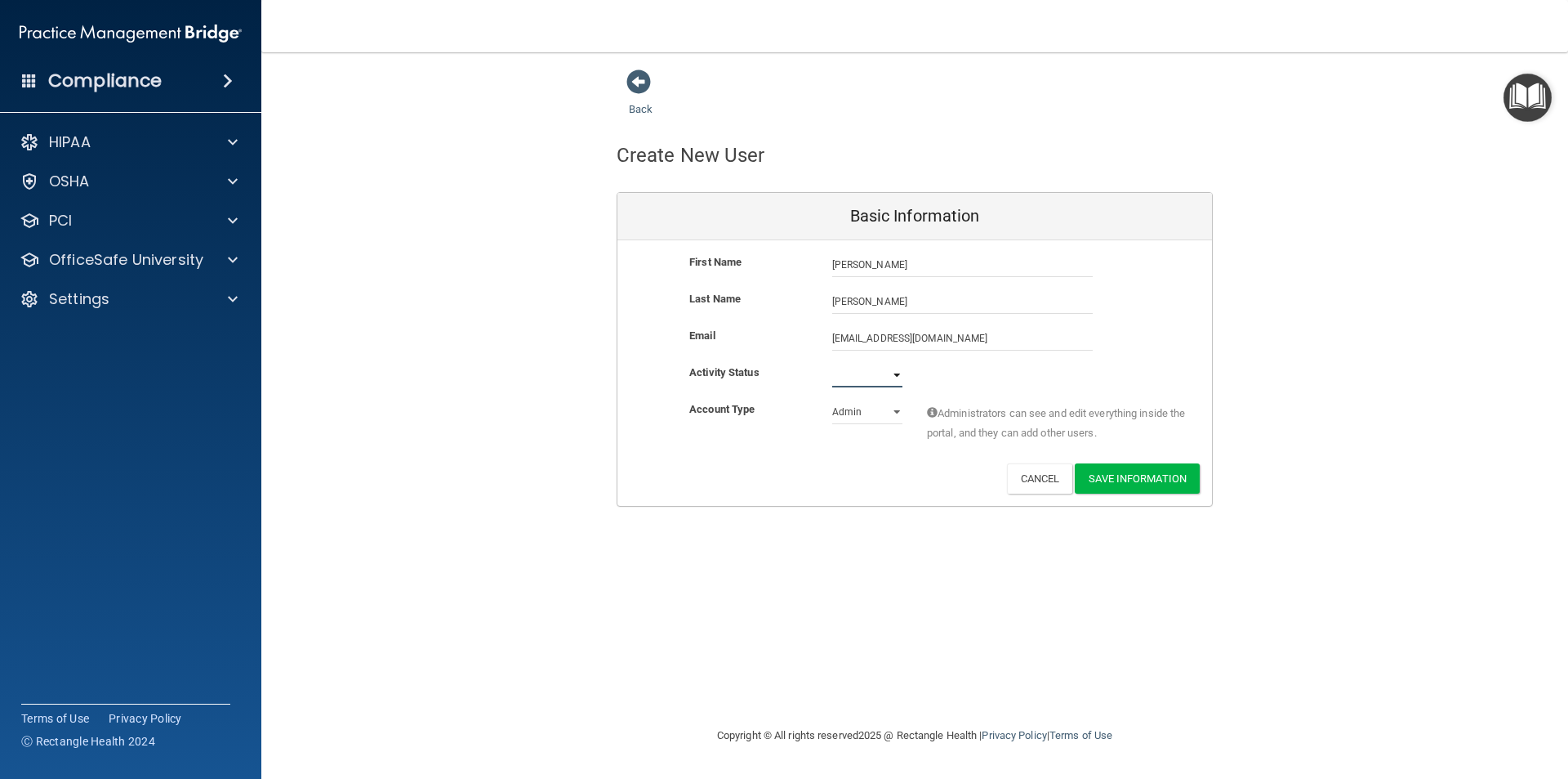
select select "active"
click at [833, 363] on select "Active Inactive" at bounding box center [867, 375] width 70 height 25
click at [896, 409] on select "Admin Member" at bounding box center [867, 412] width 70 height 25
select select "practice_member"
click at [833, 400] on select "Admin Member" at bounding box center [867, 412] width 70 height 25
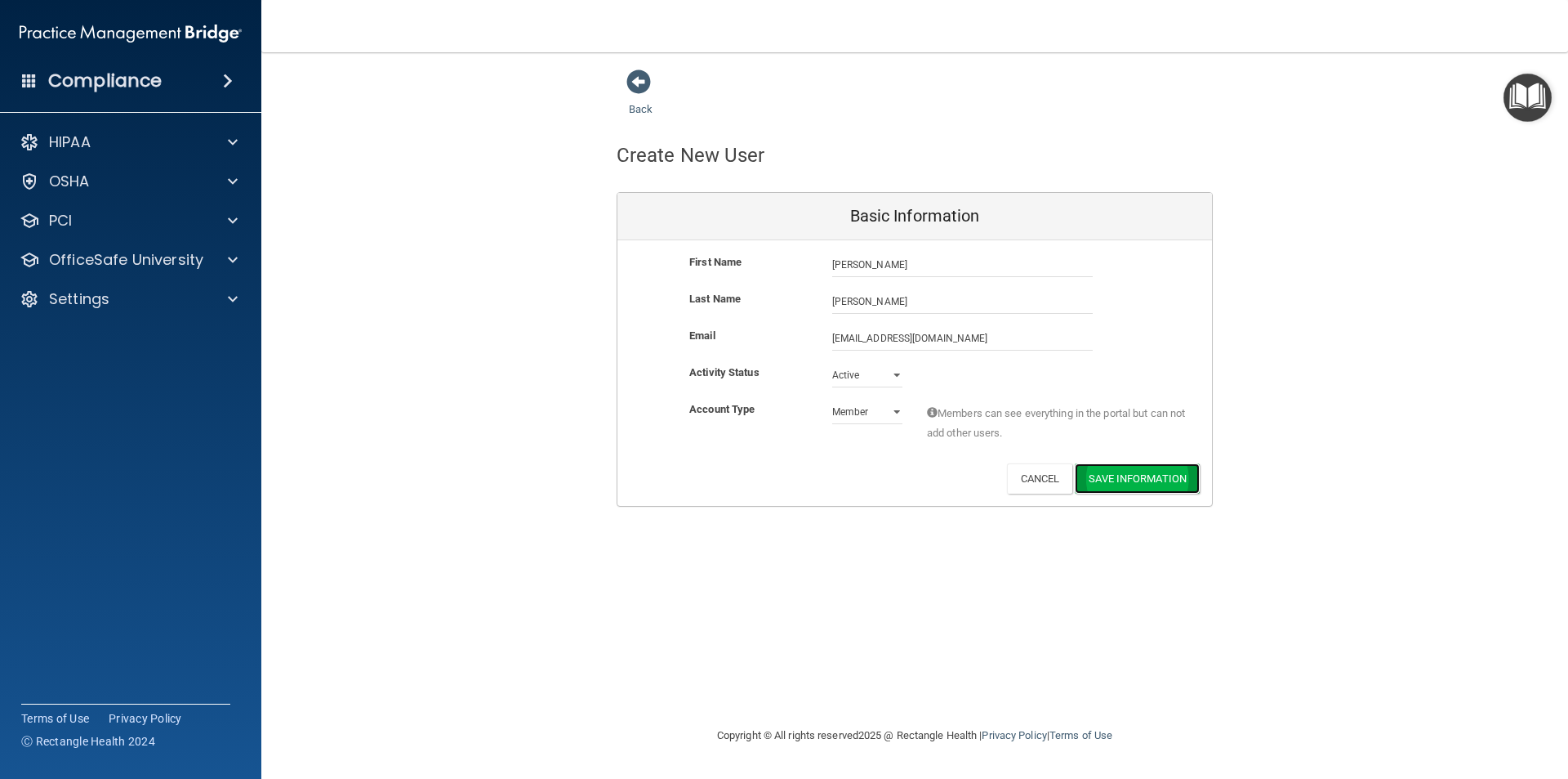
click at [1125, 481] on button "Save Information" at bounding box center [1137, 478] width 125 height 30
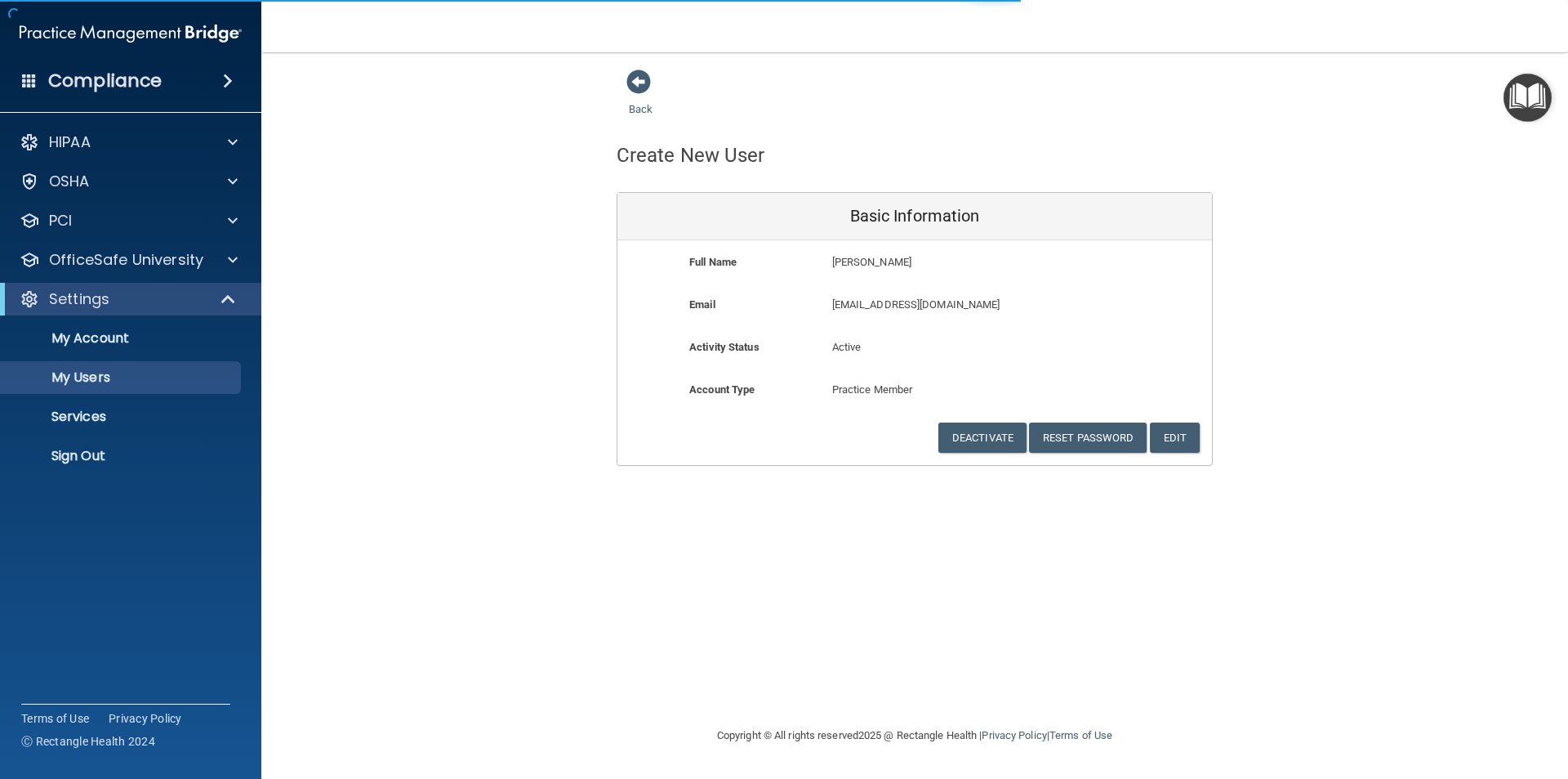
select select "20"
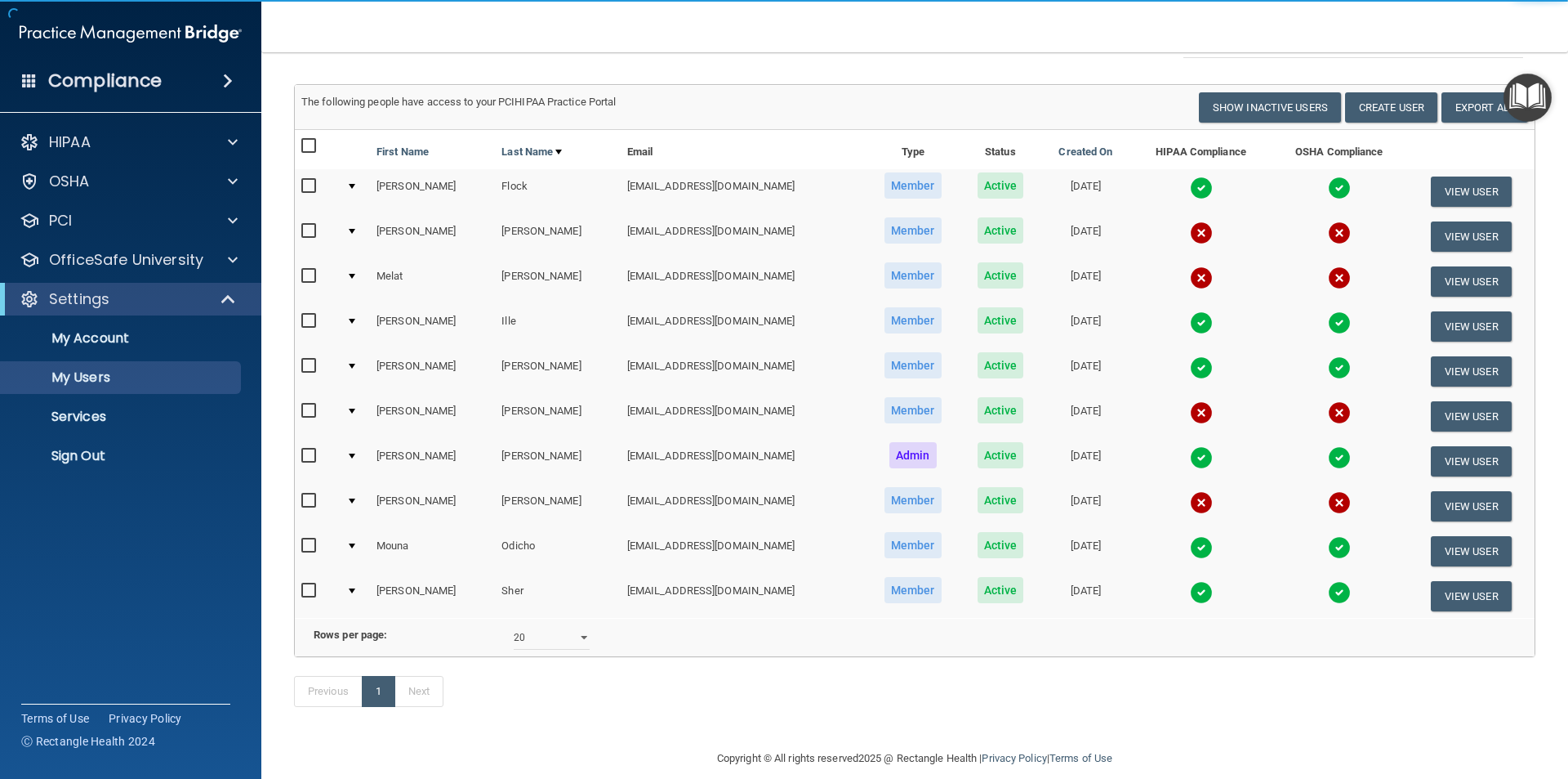
scroll to position [163, 0]
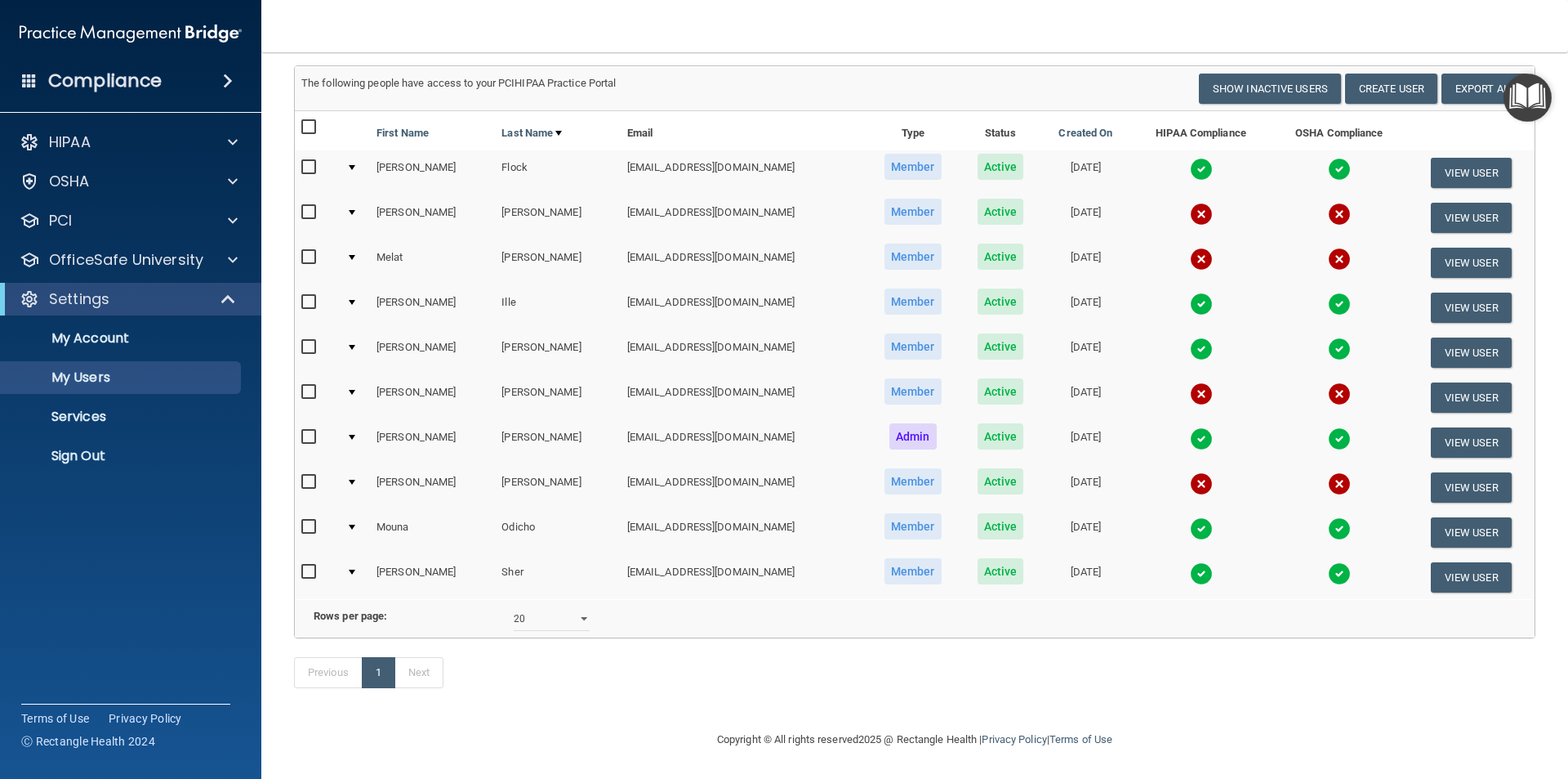
click at [307, 392] on input "checkbox" at bounding box center [310, 392] width 19 height 13
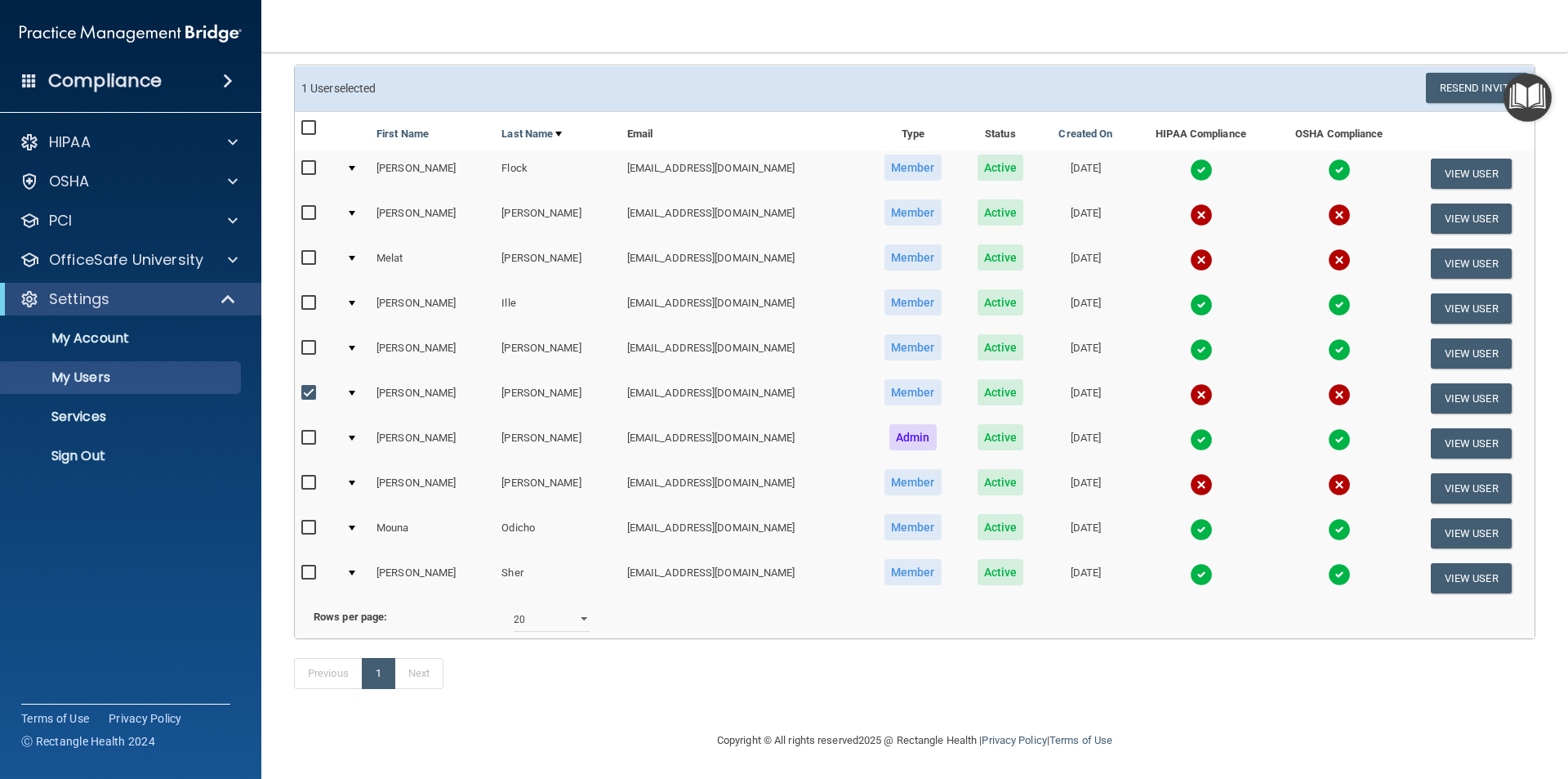
click at [312, 392] on input "checkbox" at bounding box center [310, 393] width 19 height 13
checkbox input "false"
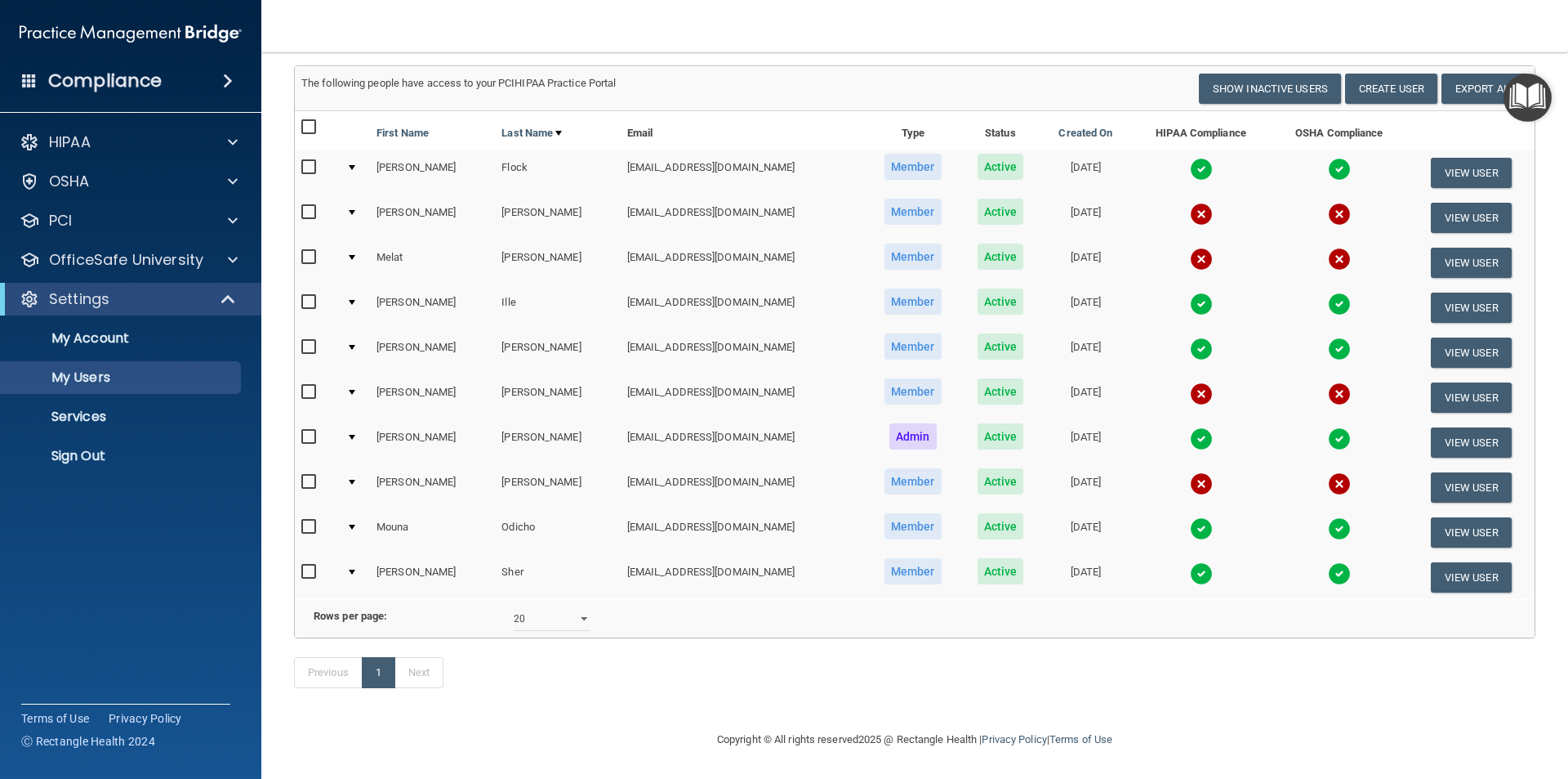
scroll to position [81, 0]
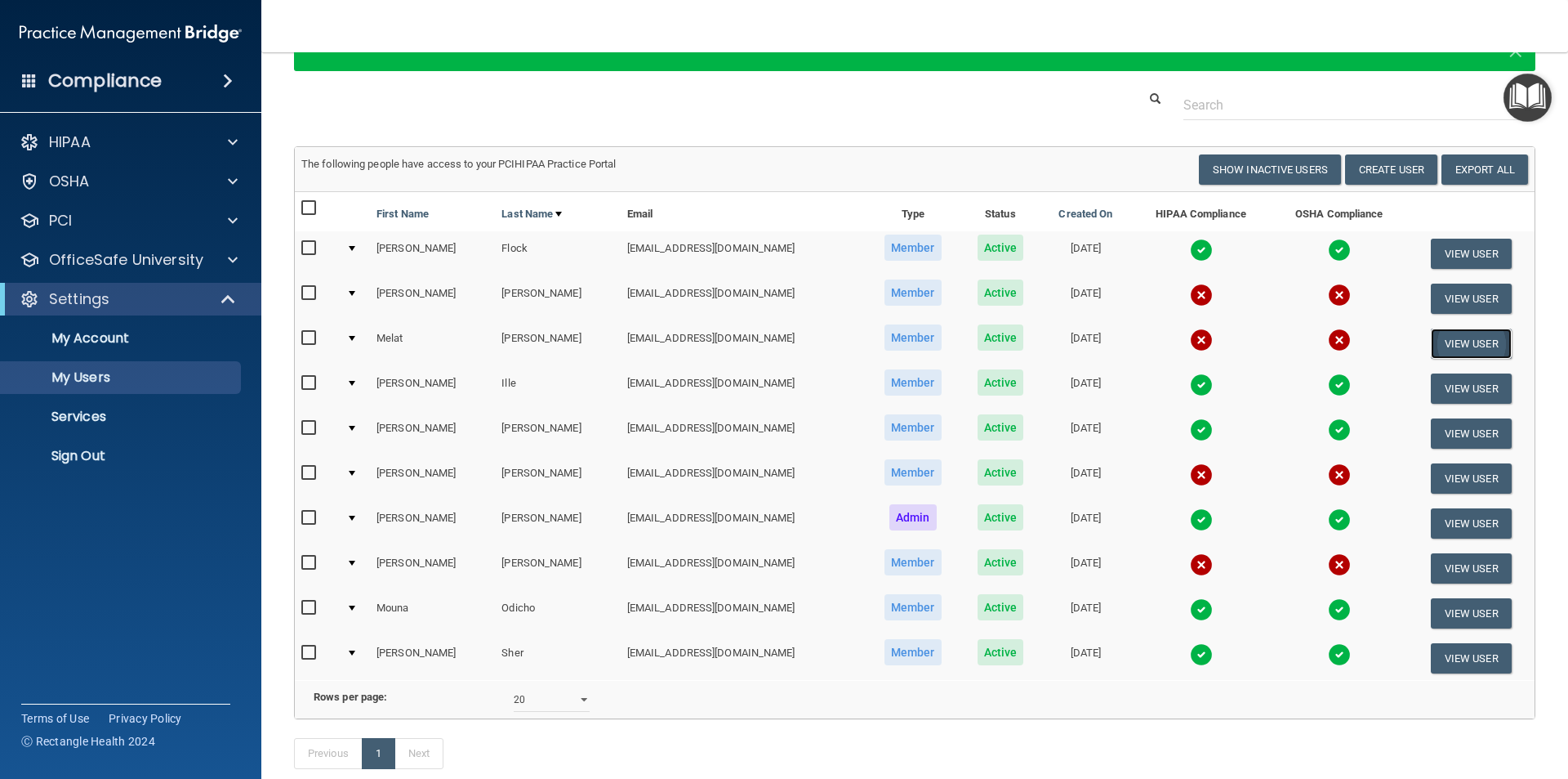
click at [1459, 342] on button "View User" at bounding box center [1472, 343] width 81 height 30
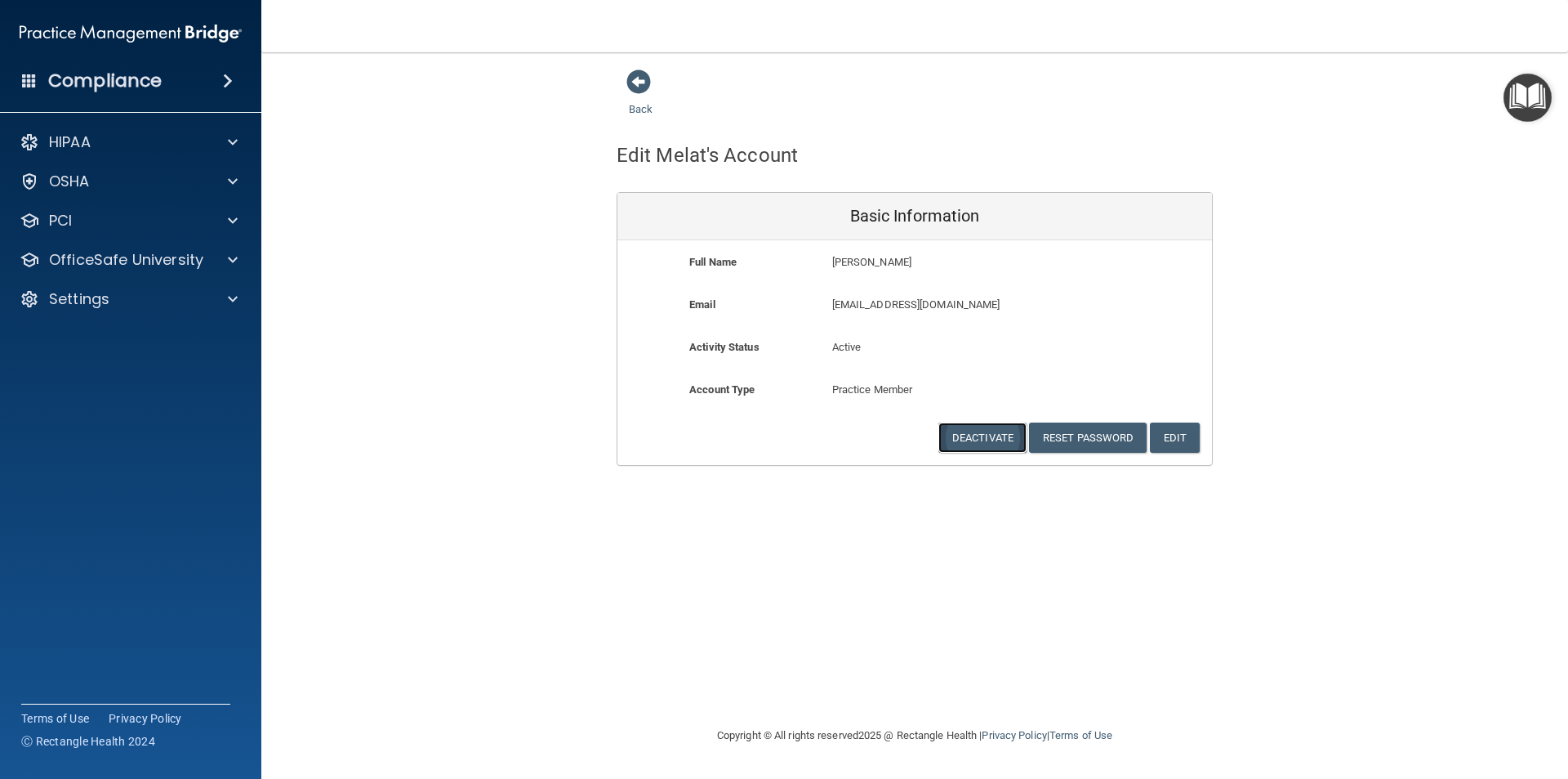
click at [988, 441] on button "Deactivate" at bounding box center [983, 437] width 88 height 30
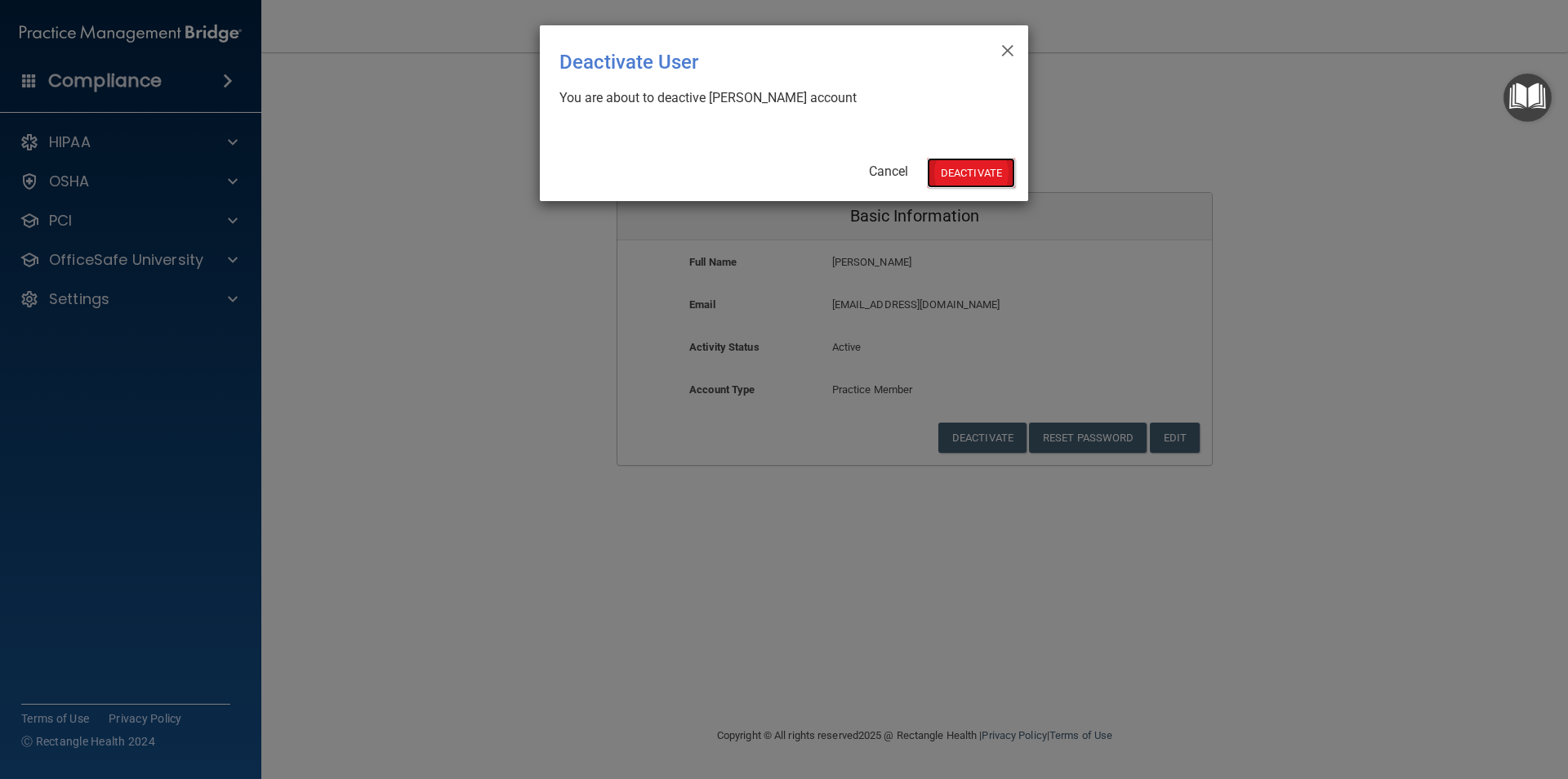
click at [977, 176] on button "Deactivate" at bounding box center [971, 173] width 88 height 30
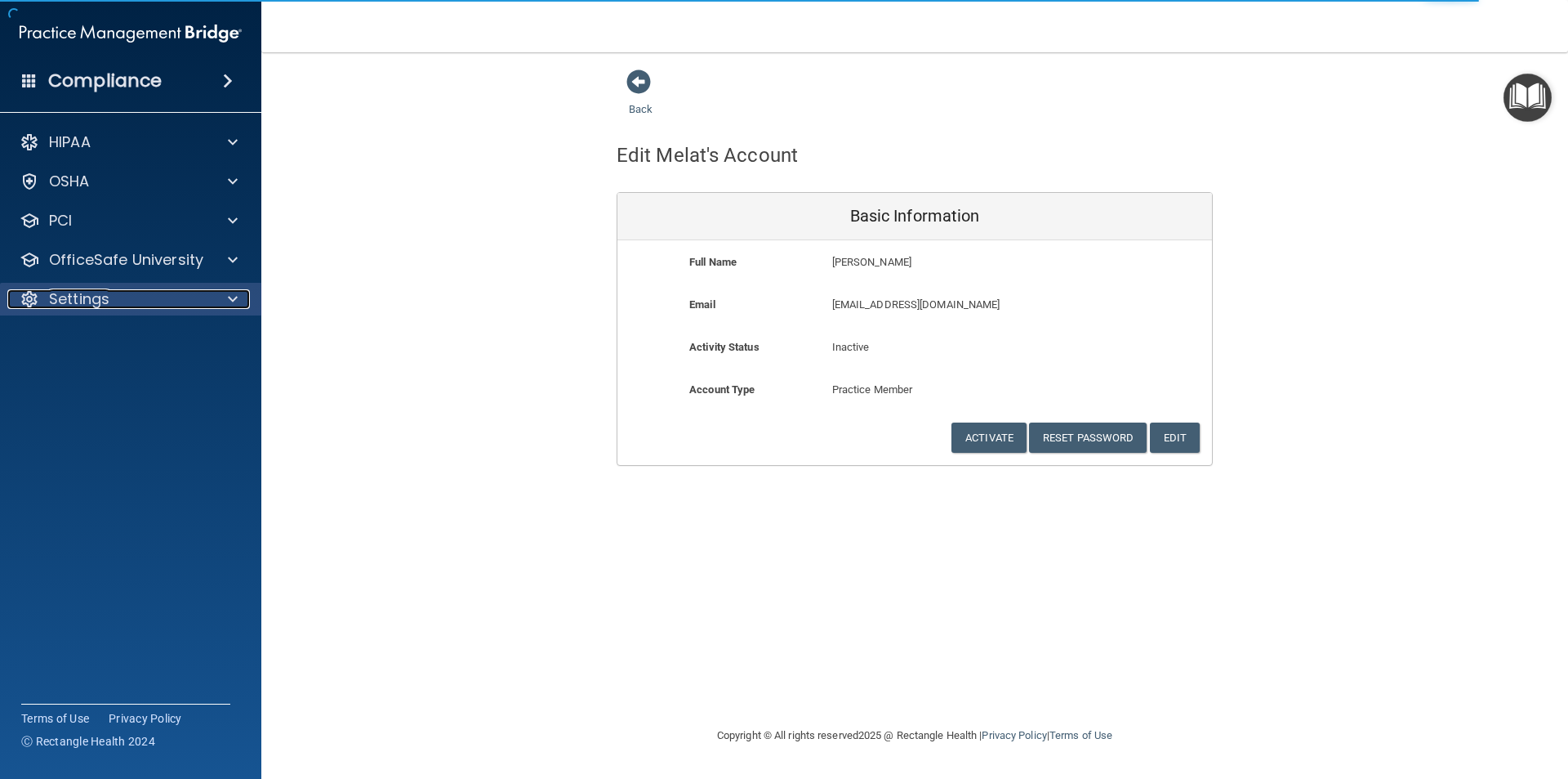
click at [232, 305] on span at bounding box center [233, 299] width 10 height 20
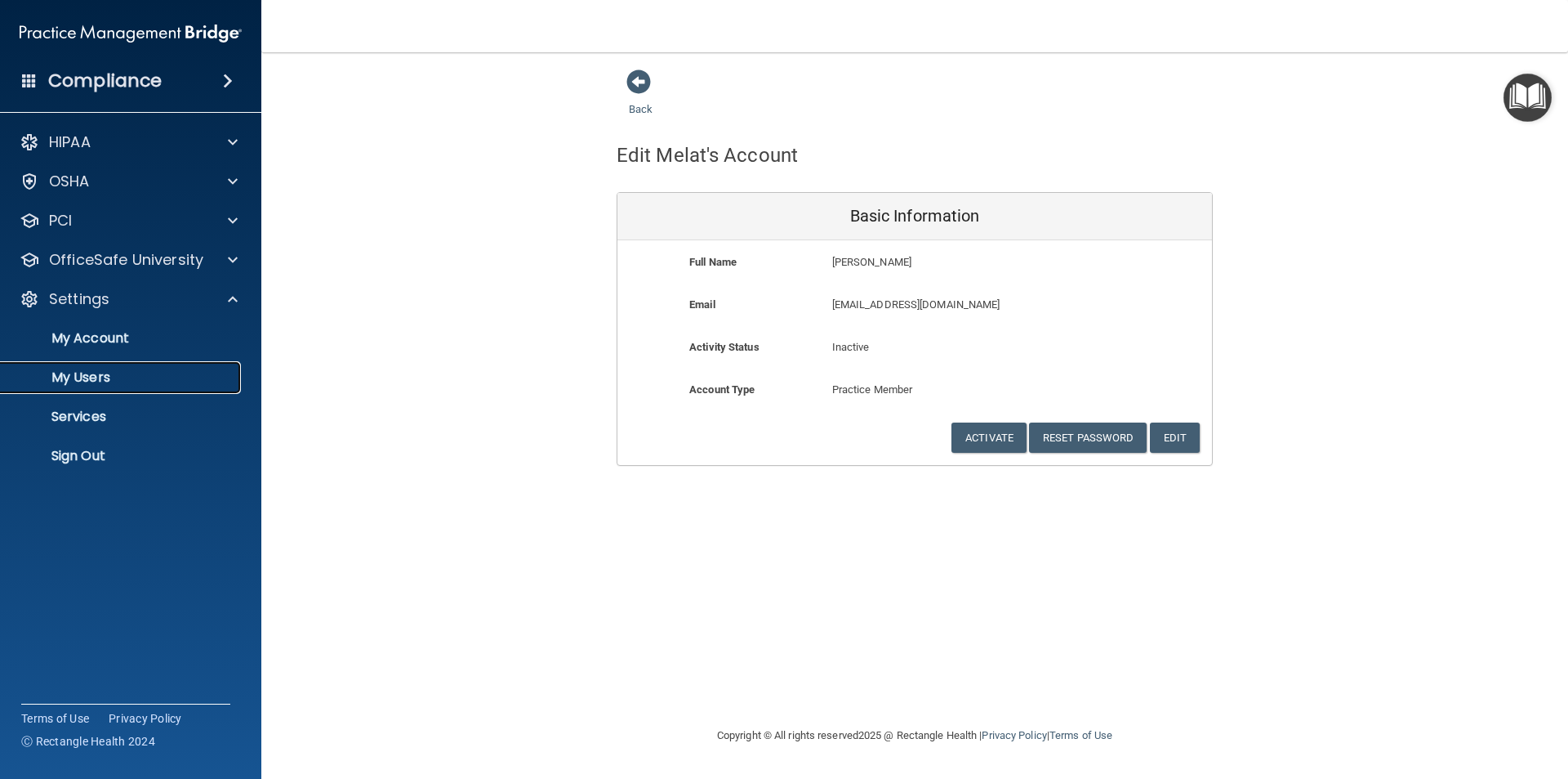
click at [185, 374] on p "My Users" at bounding box center [122, 377] width 223 height 17
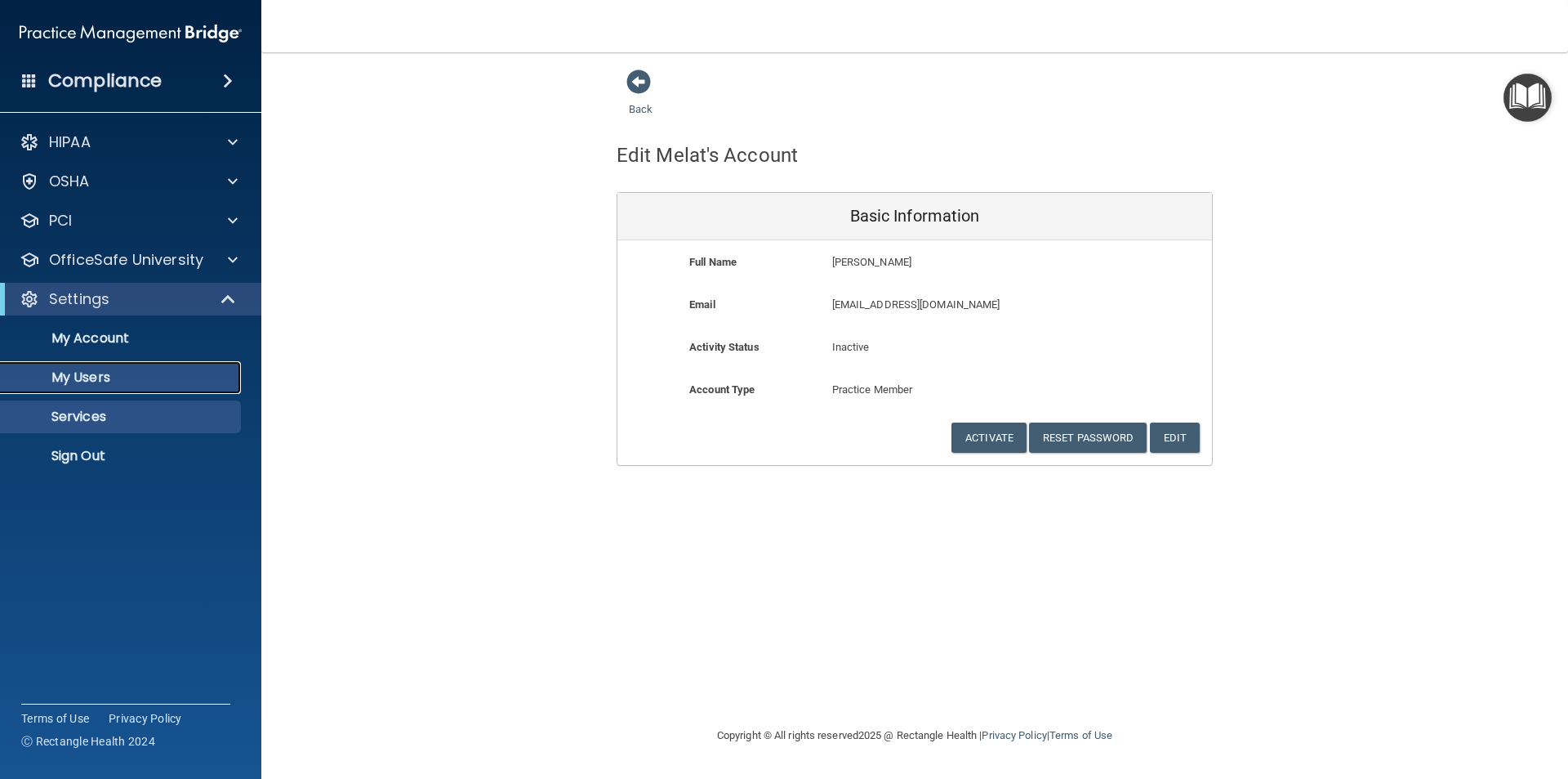
select select "20"
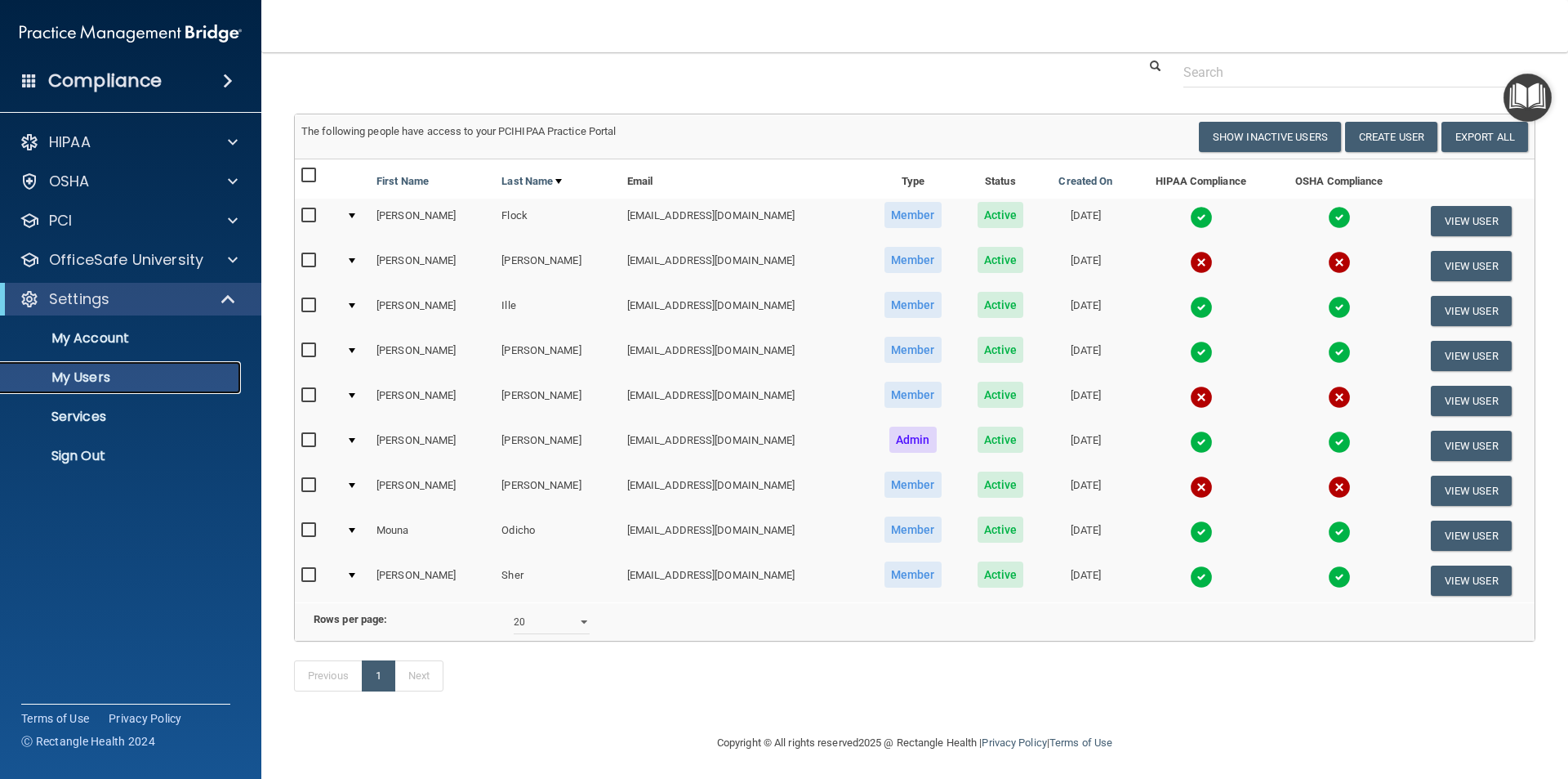
scroll to position [80, 0]
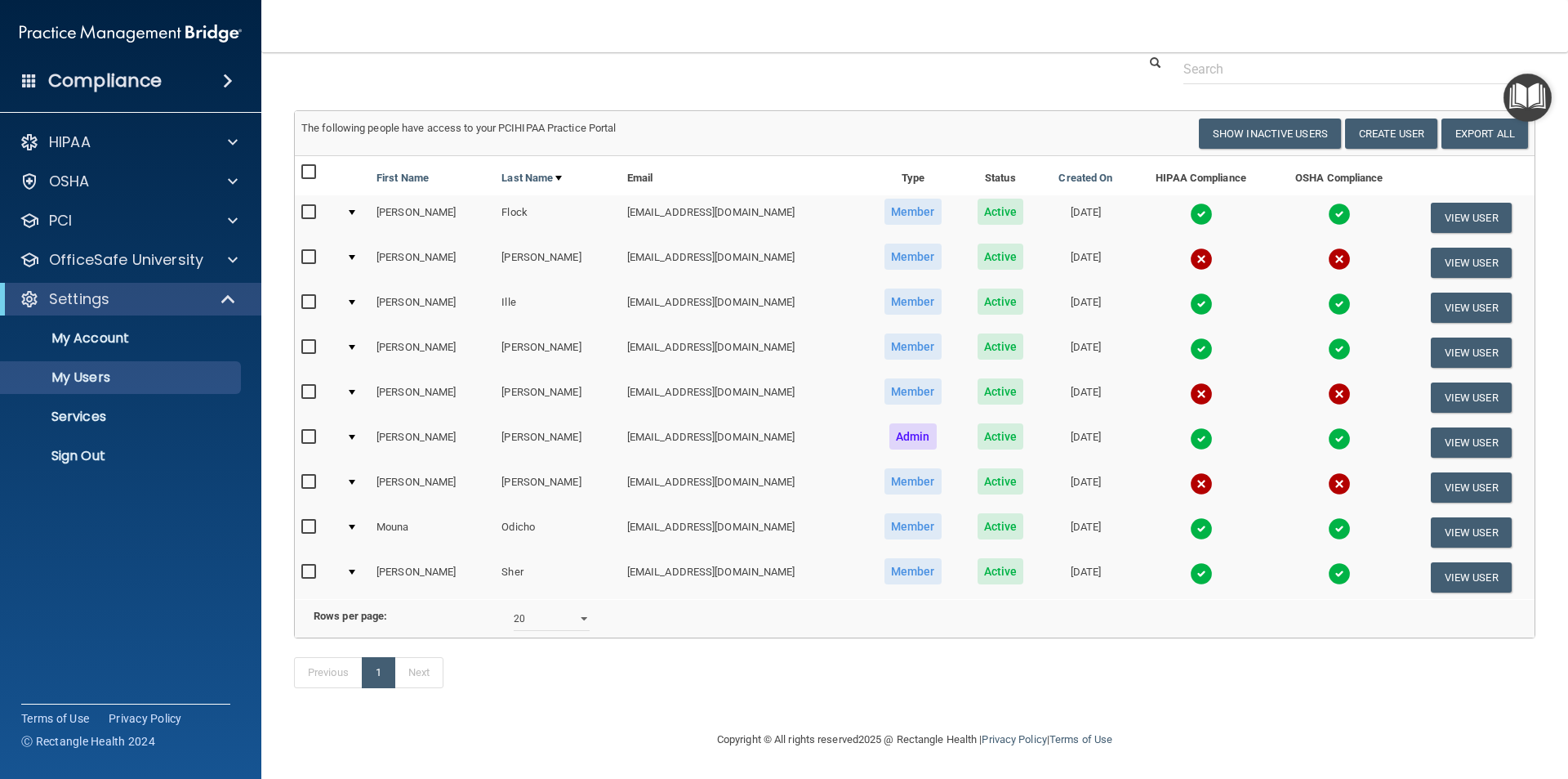
click at [303, 520] on input "checkbox" at bounding box center [310, 527] width 19 height 13
checkbox input "true"
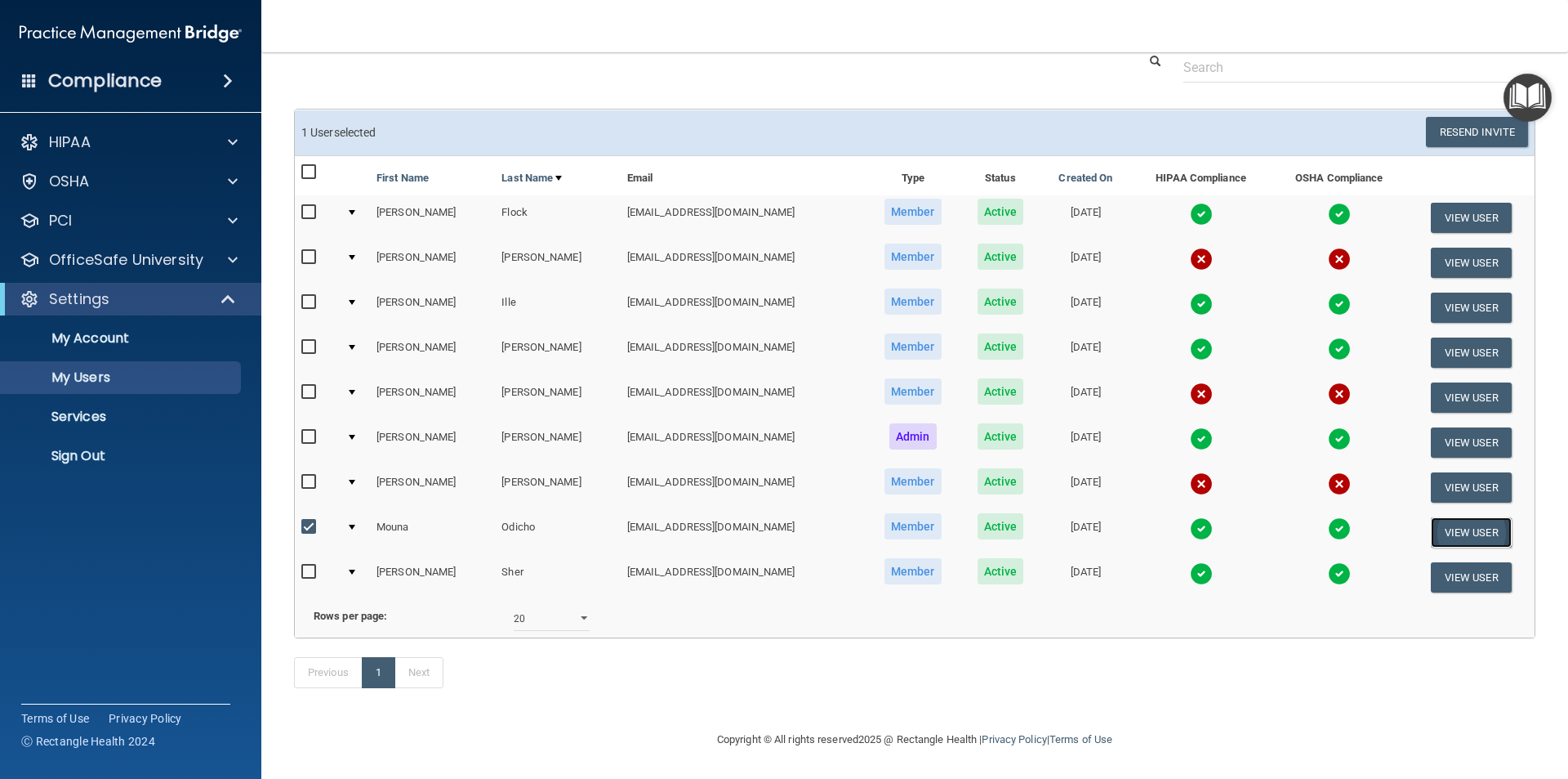
click at [1432, 517] on button "View User" at bounding box center [1472, 532] width 81 height 30
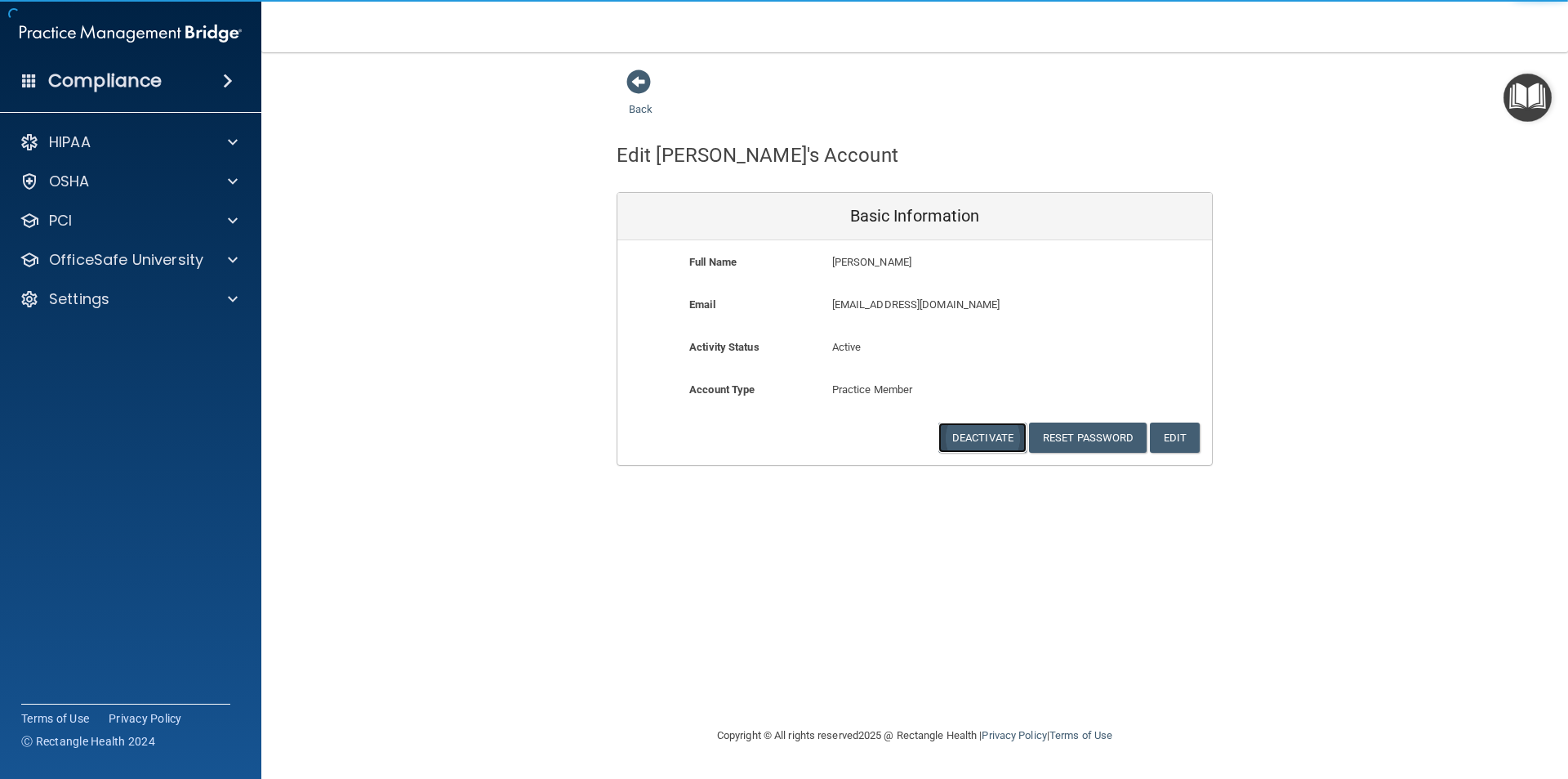
click at [984, 436] on button "Deactivate" at bounding box center [983, 437] width 88 height 30
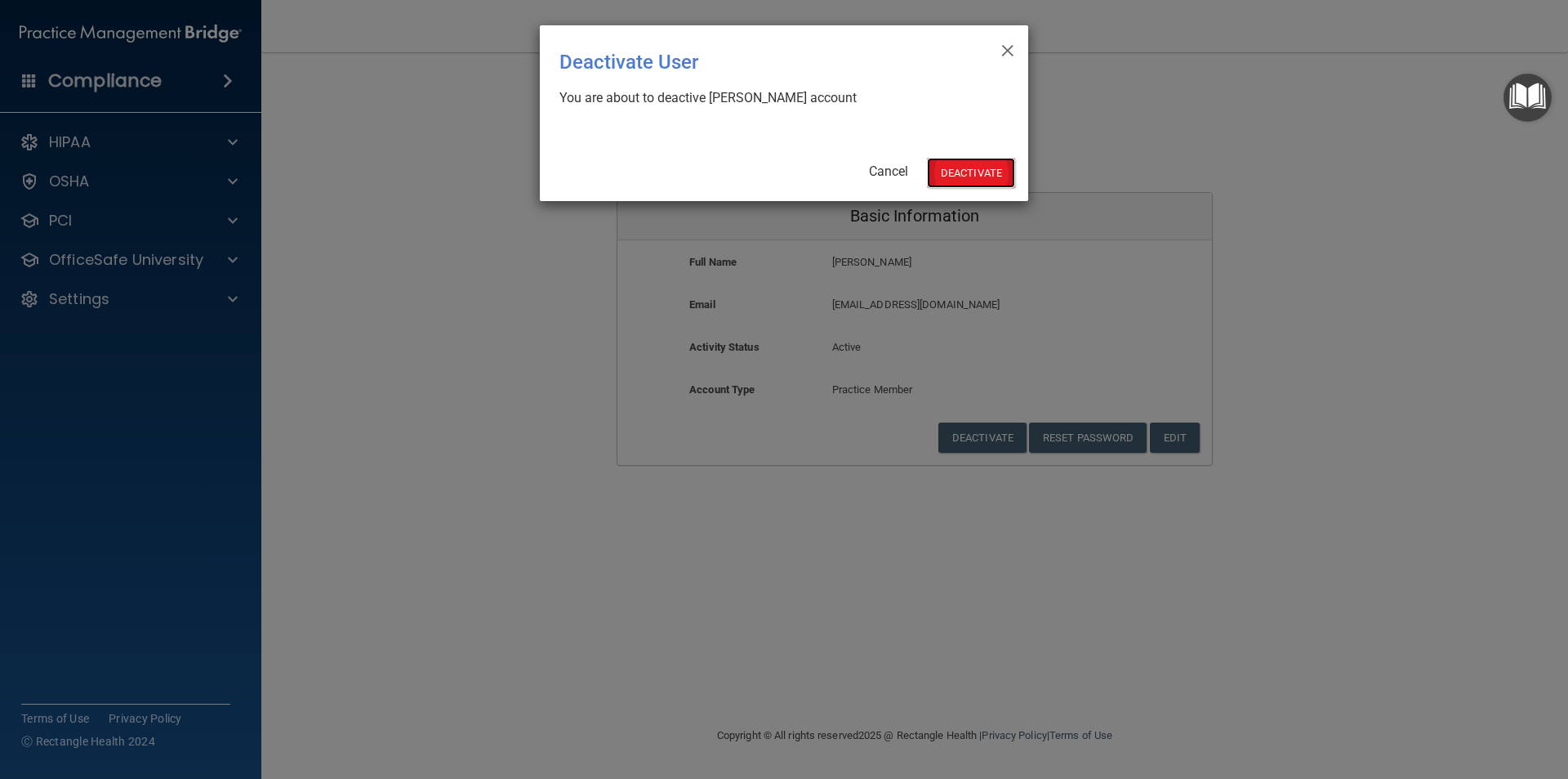
click at [971, 180] on button "Deactivate" at bounding box center [971, 173] width 88 height 30
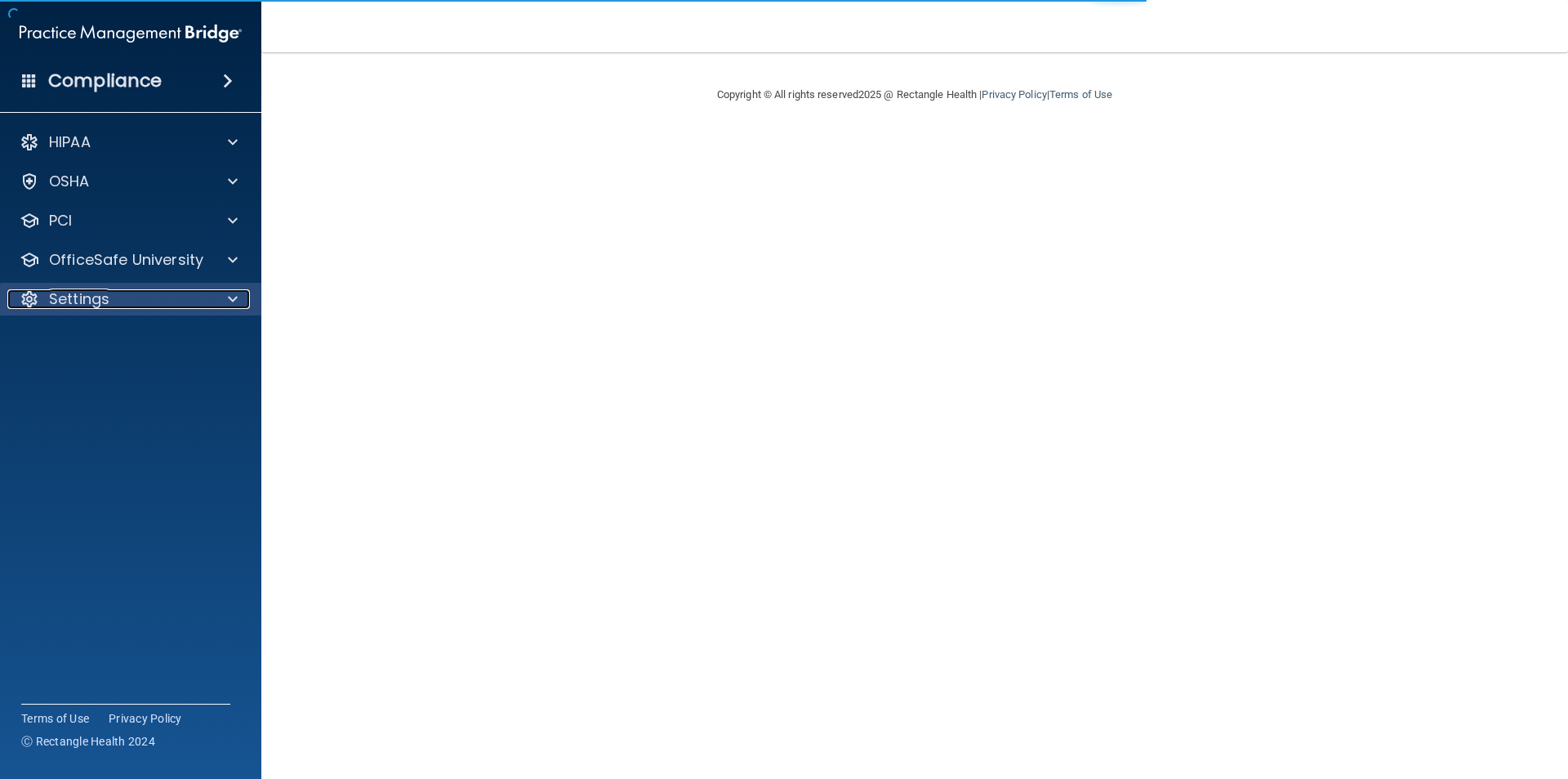
click at [231, 301] on span at bounding box center [233, 299] width 10 height 20
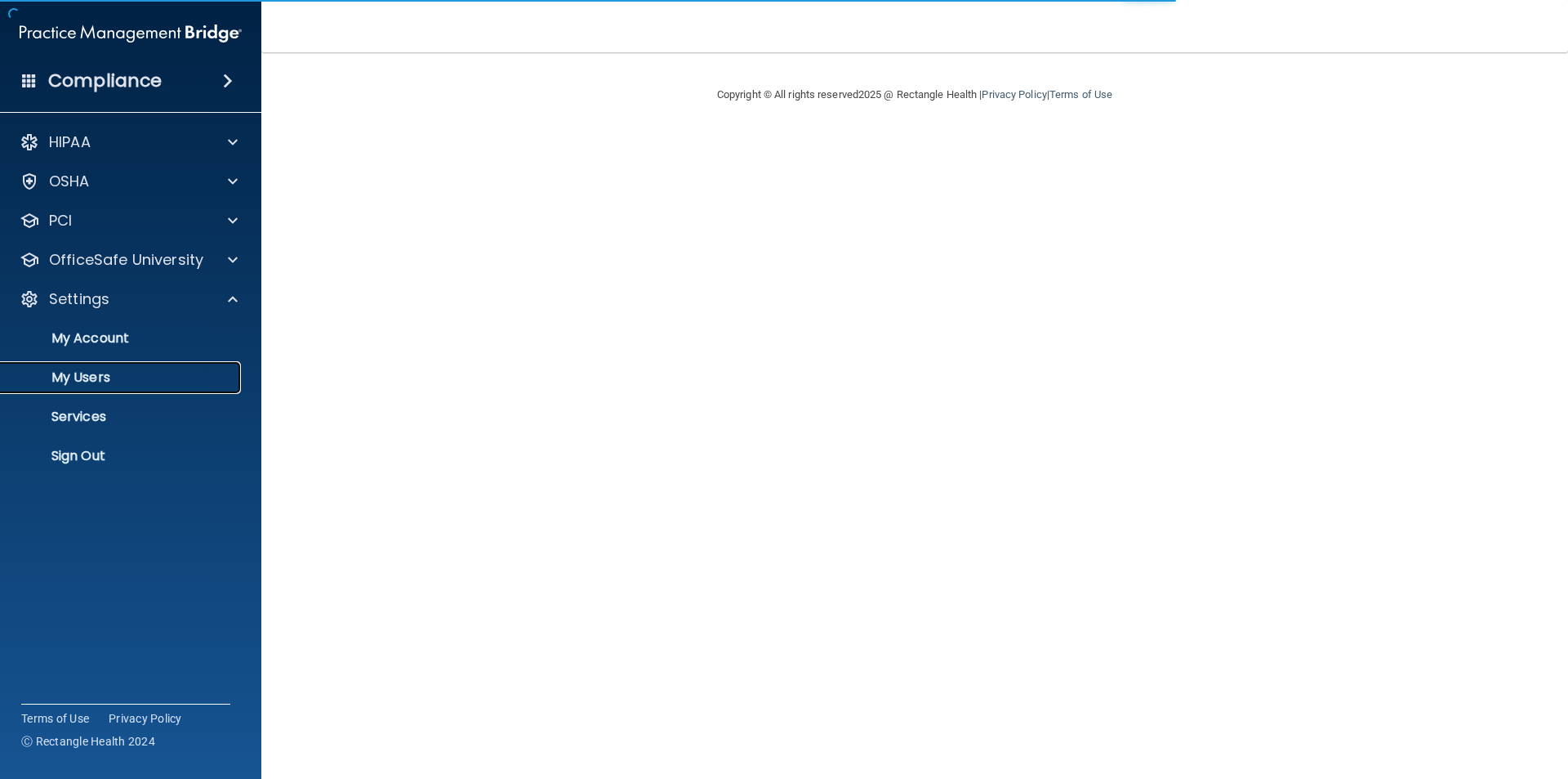
click at [153, 389] on link "My Users" at bounding box center [112, 377] width 257 height 32
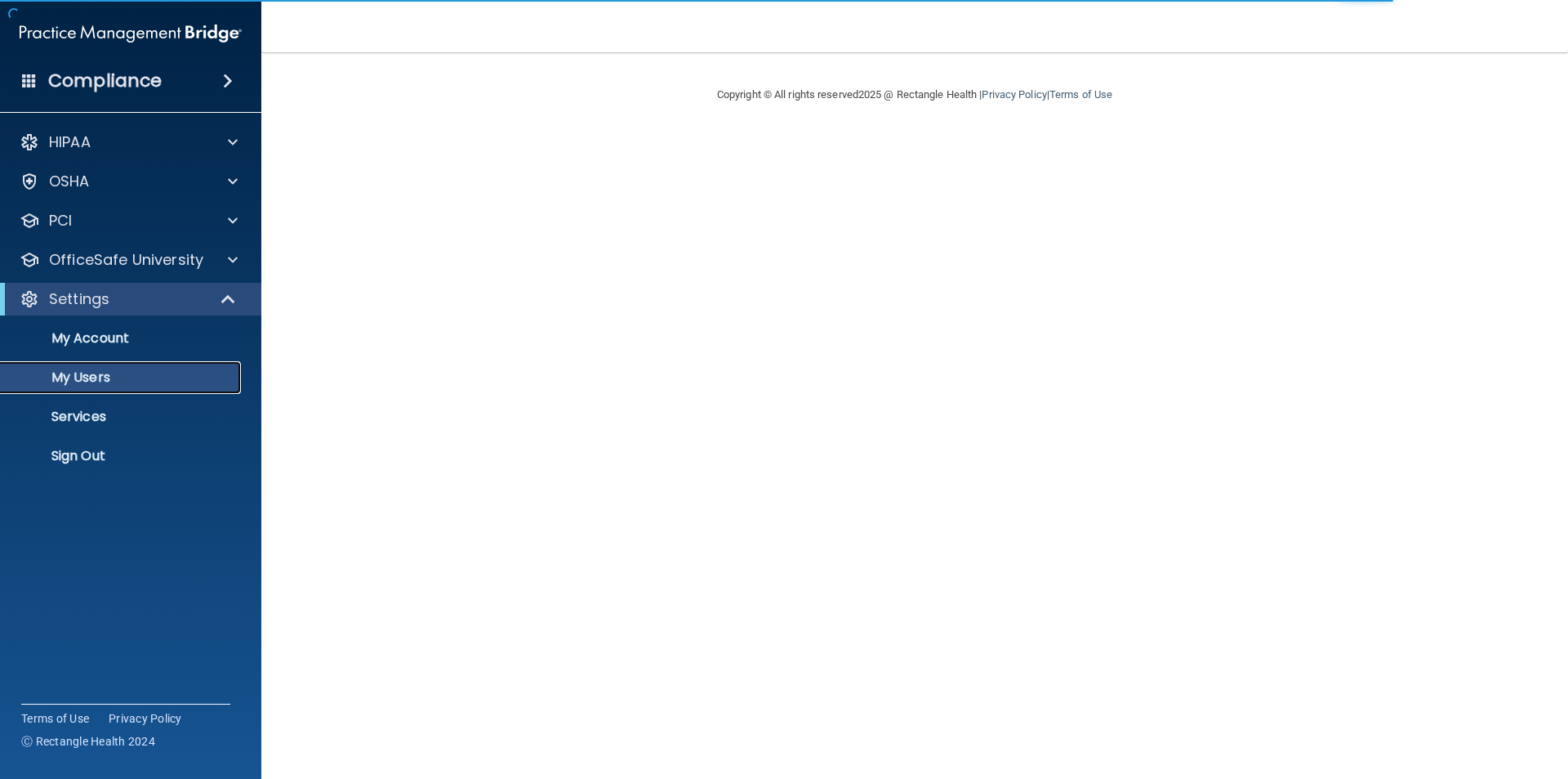
select select "20"
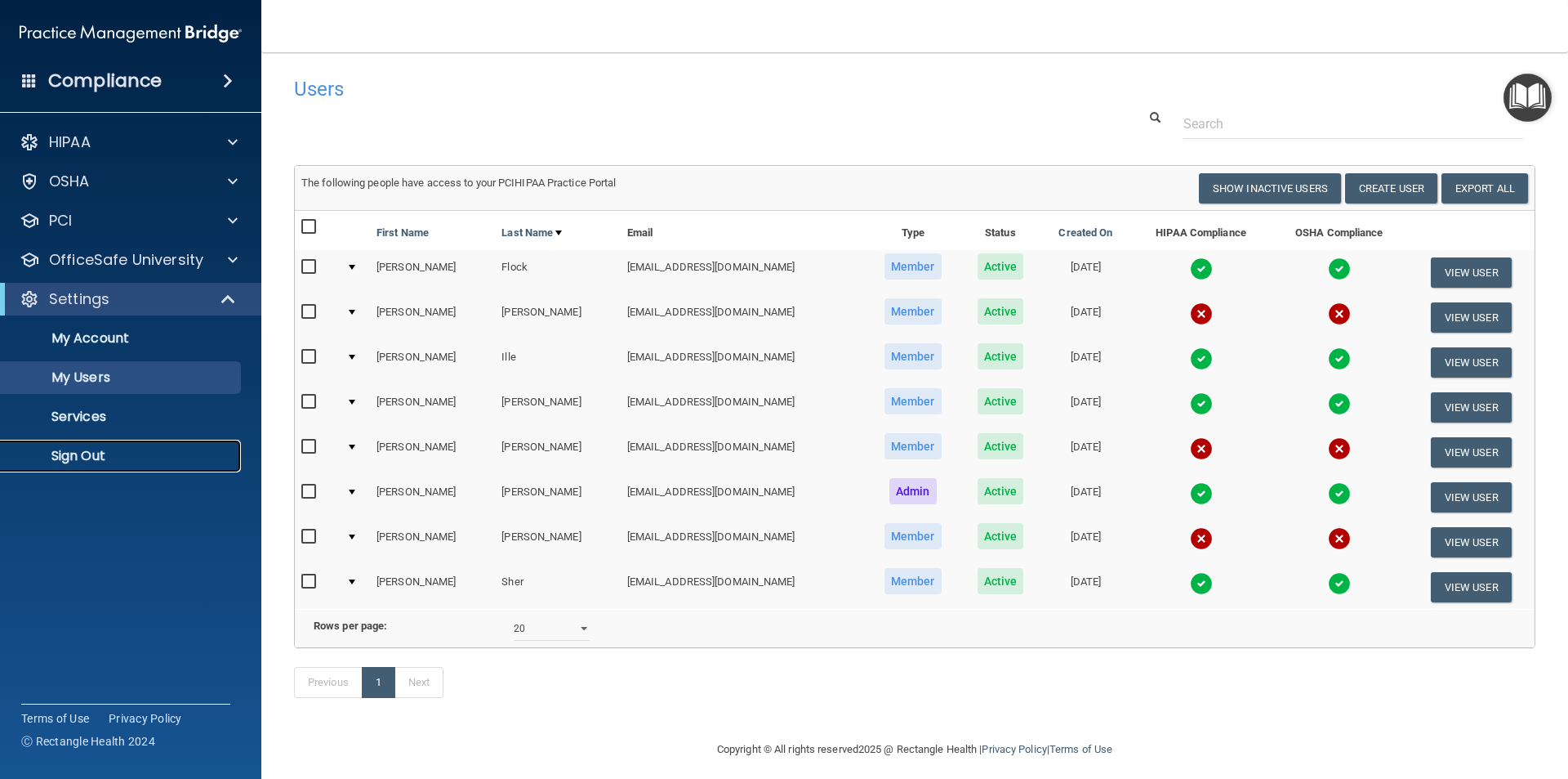
click at [82, 452] on p "Sign Out" at bounding box center [122, 456] width 223 height 17
